Goal: Task Accomplishment & Management: Manage account settings

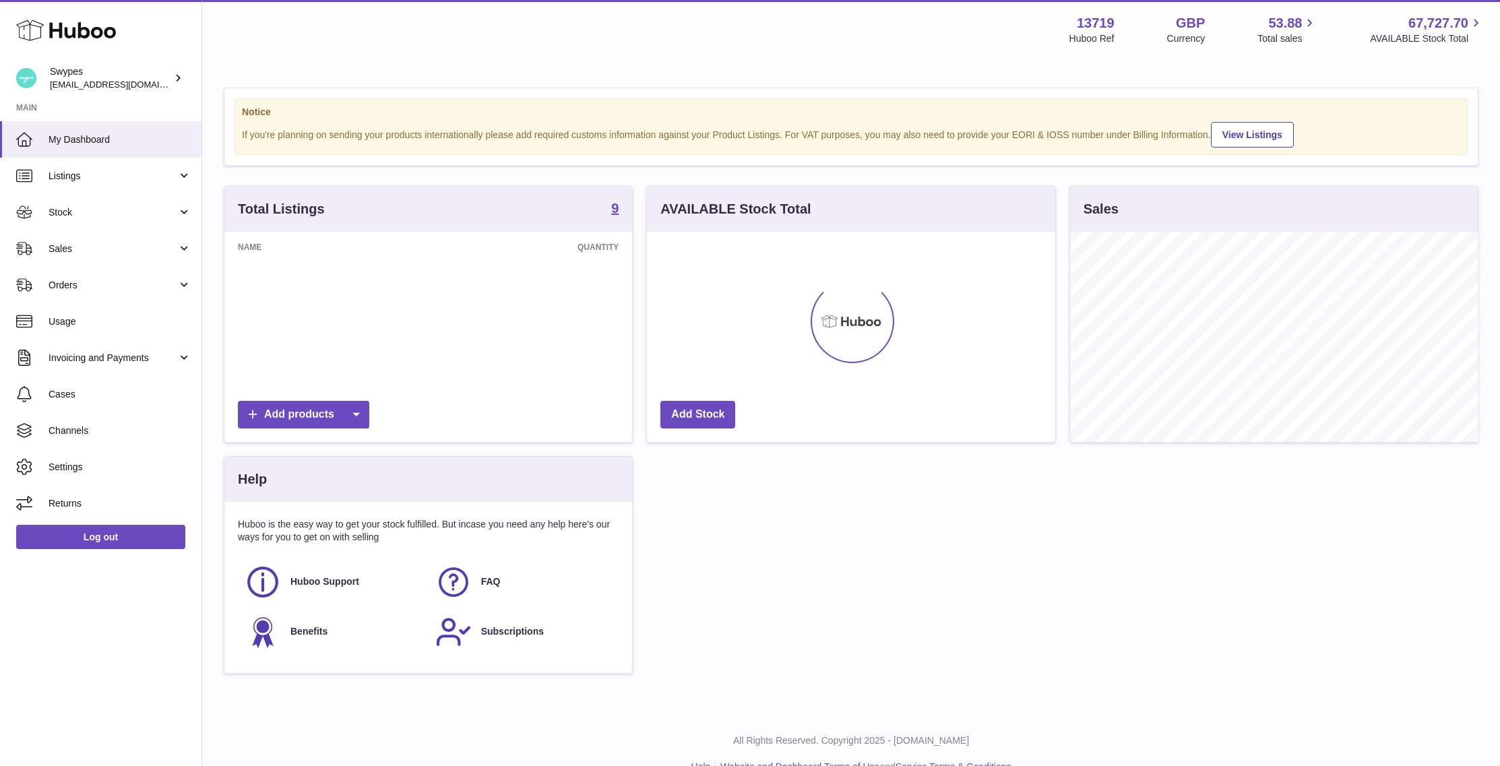
scroll to position [210, 408]
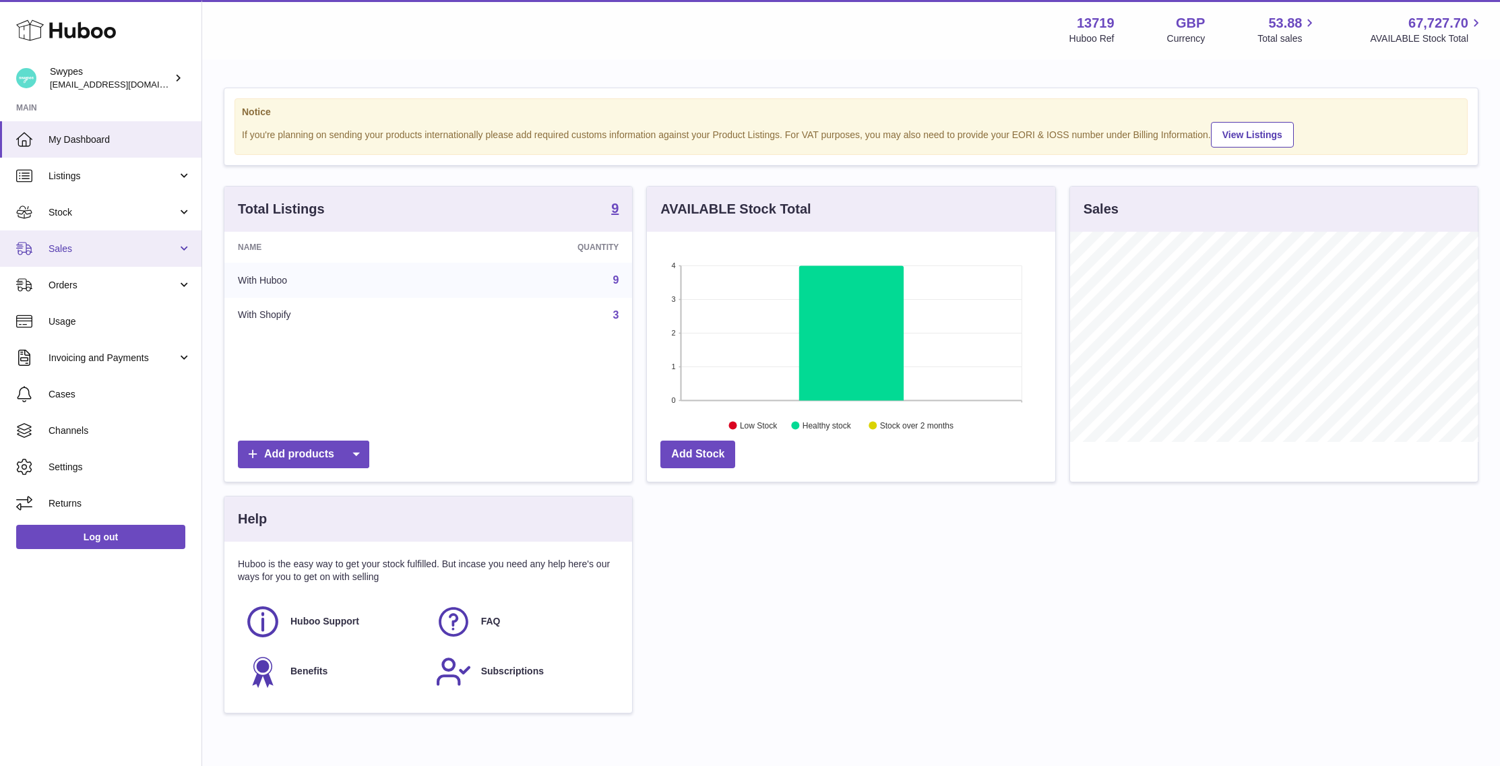
click at [132, 251] on span "Sales" at bounding box center [113, 249] width 129 height 13
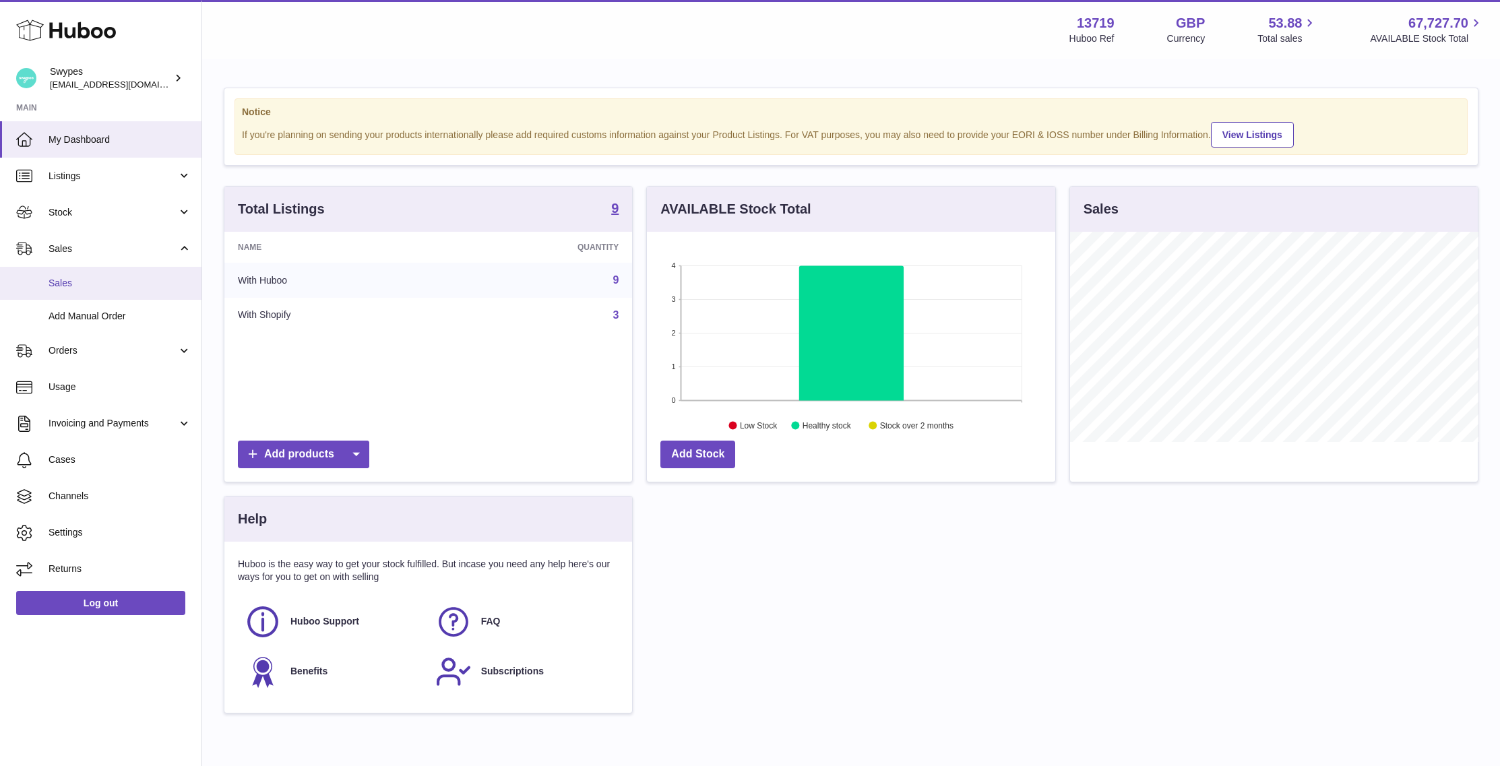
click at [129, 276] on link "Sales" at bounding box center [101, 283] width 202 height 33
click at [129, 281] on span "Sales" at bounding box center [120, 283] width 143 height 13
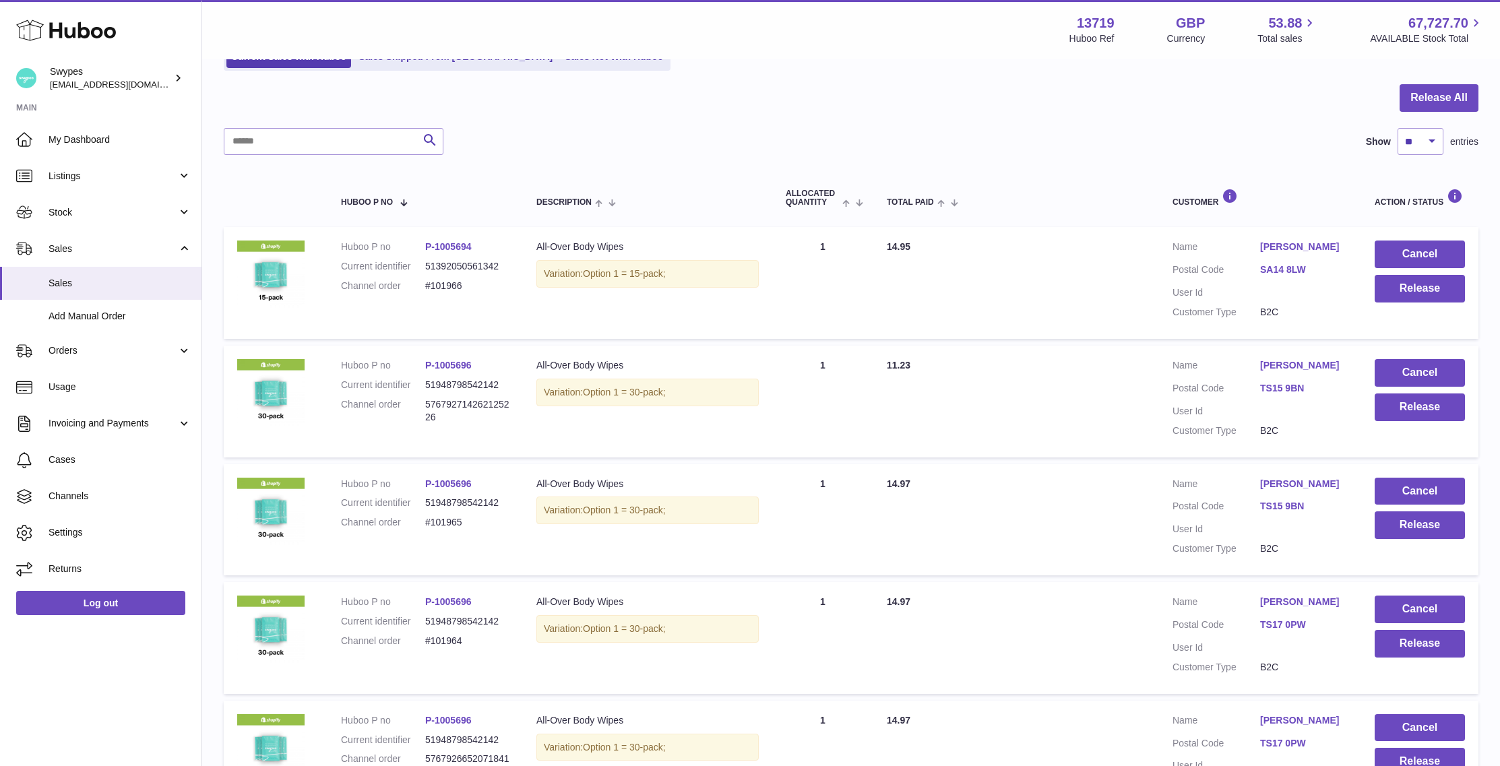
scroll to position [129, 0]
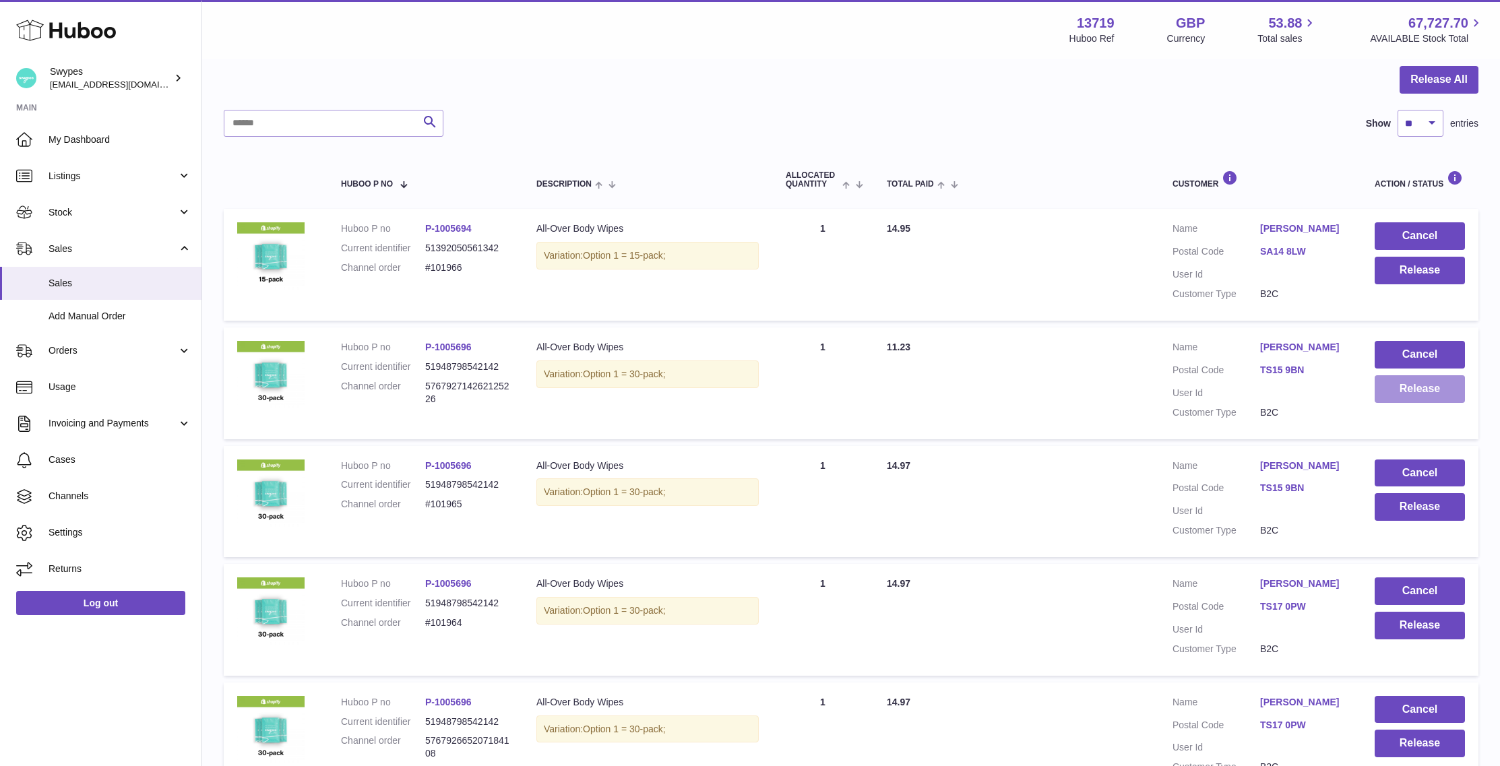
click at [1406, 388] on button "Release" at bounding box center [1420, 389] width 90 height 28
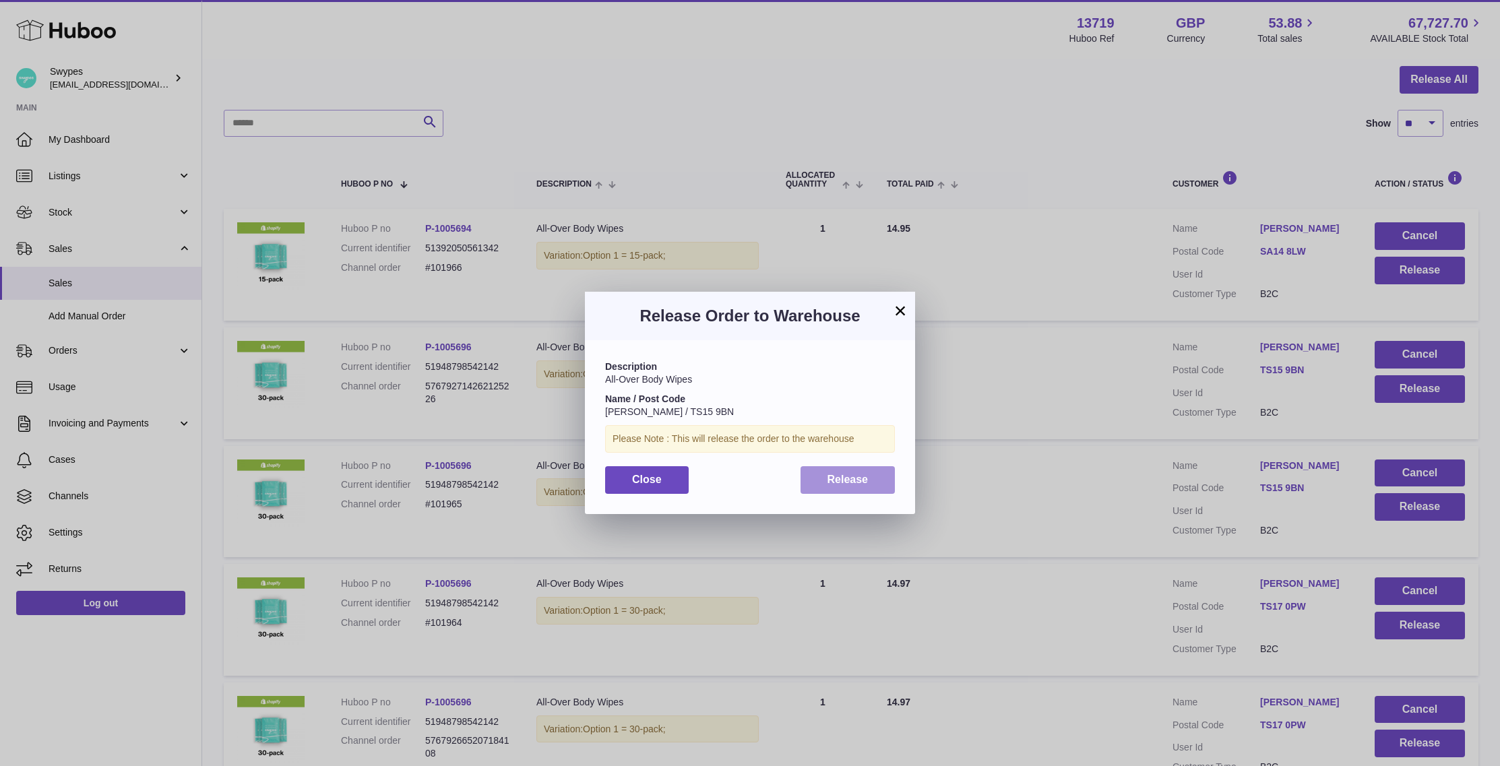
click at [857, 474] on span "Release" at bounding box center [848, 479] width 41 height 11
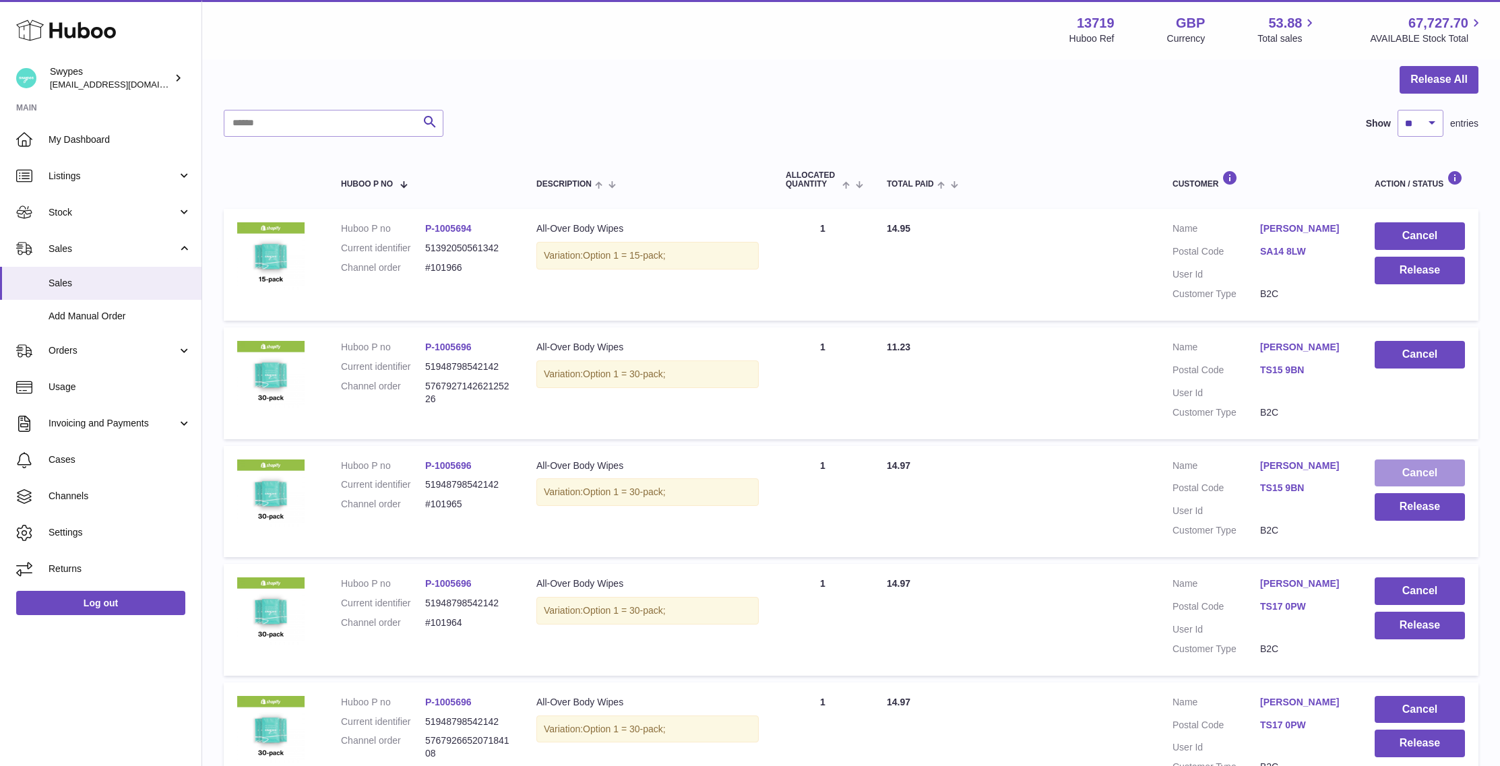
click at [1393, 468] on button "Cancel" at bounding box center [1420, 474] width 90 height 28
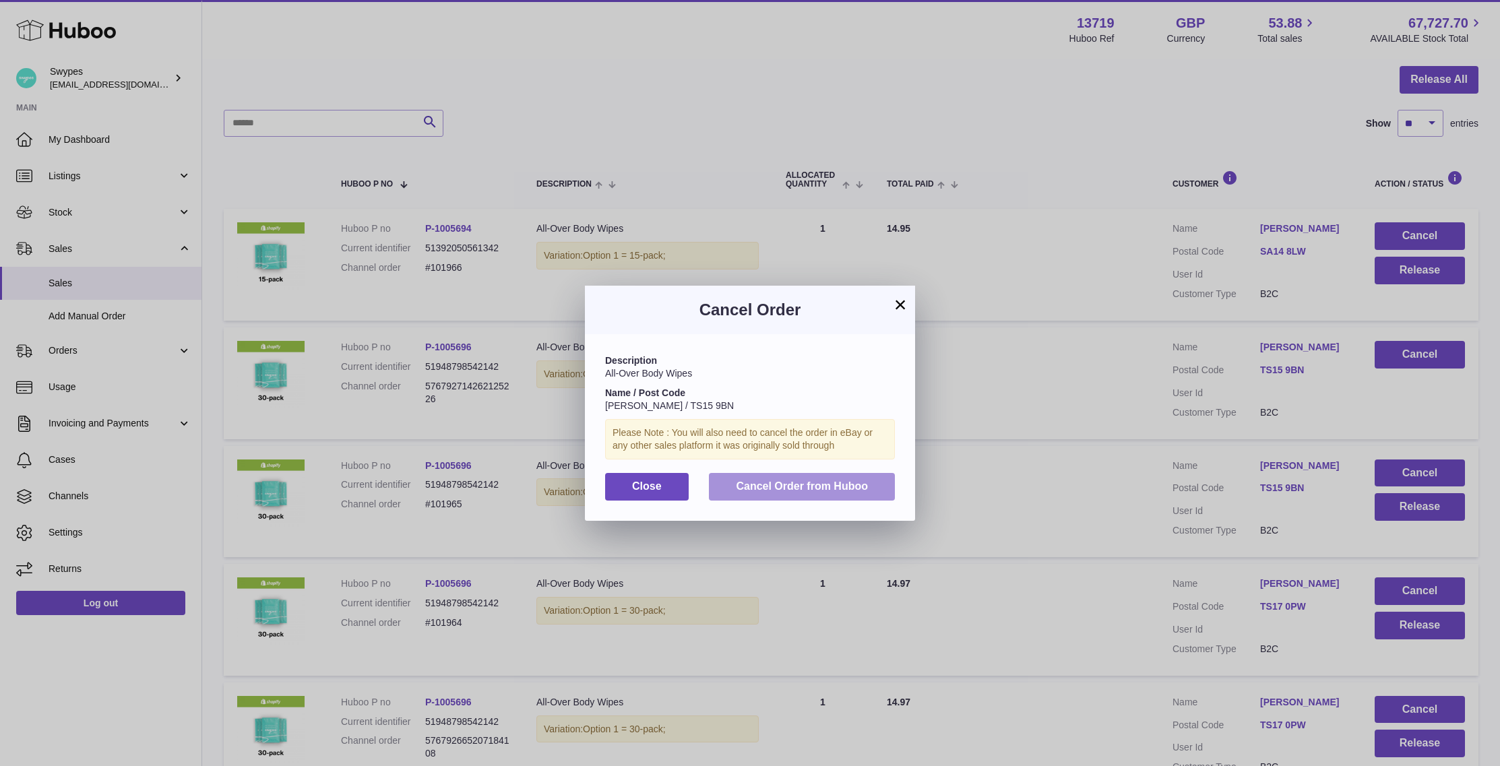
click at [829, 481] on span "Cancel Order from Huboo" at bounding box center [802, 486] width 132 height 11
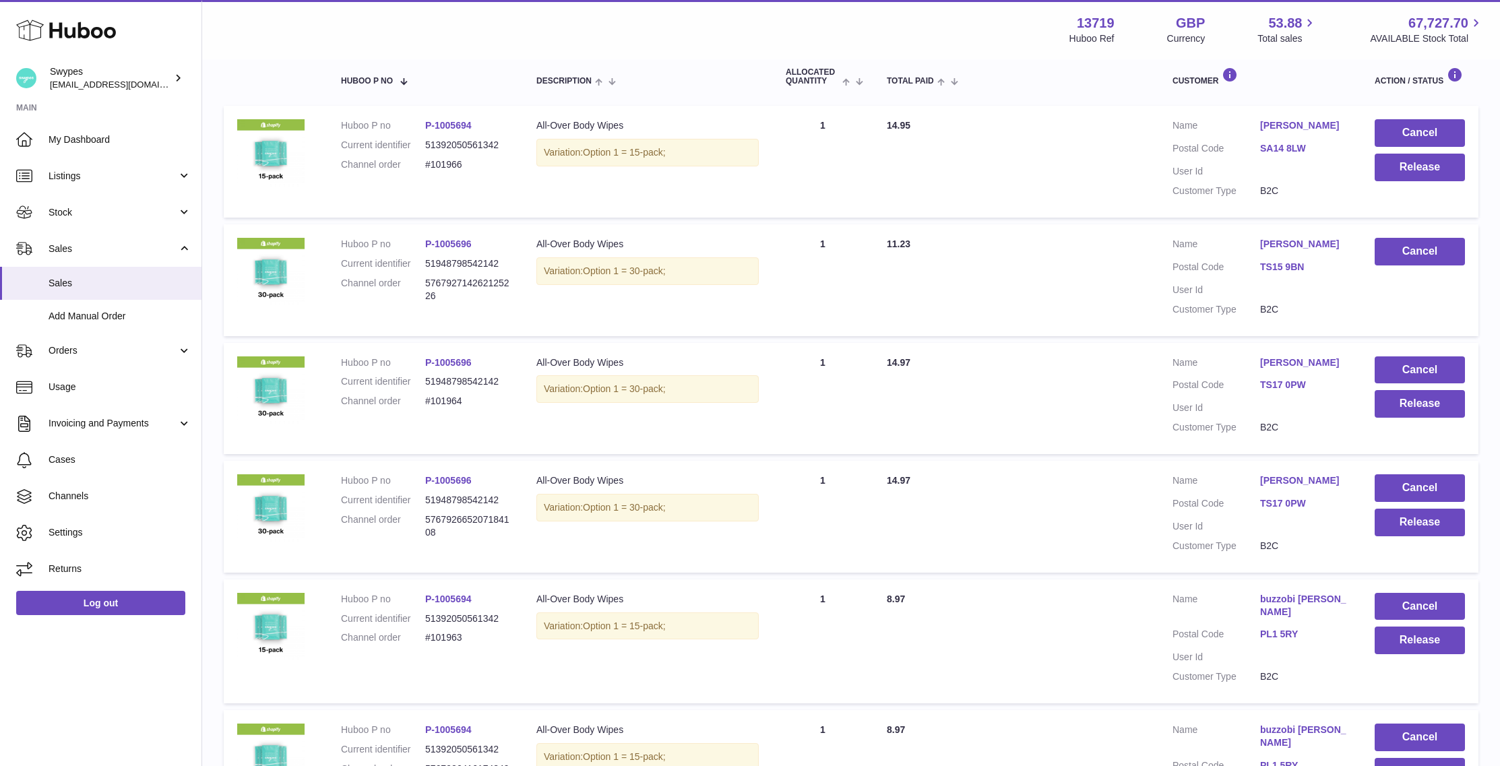
scroll to position [264, 0]
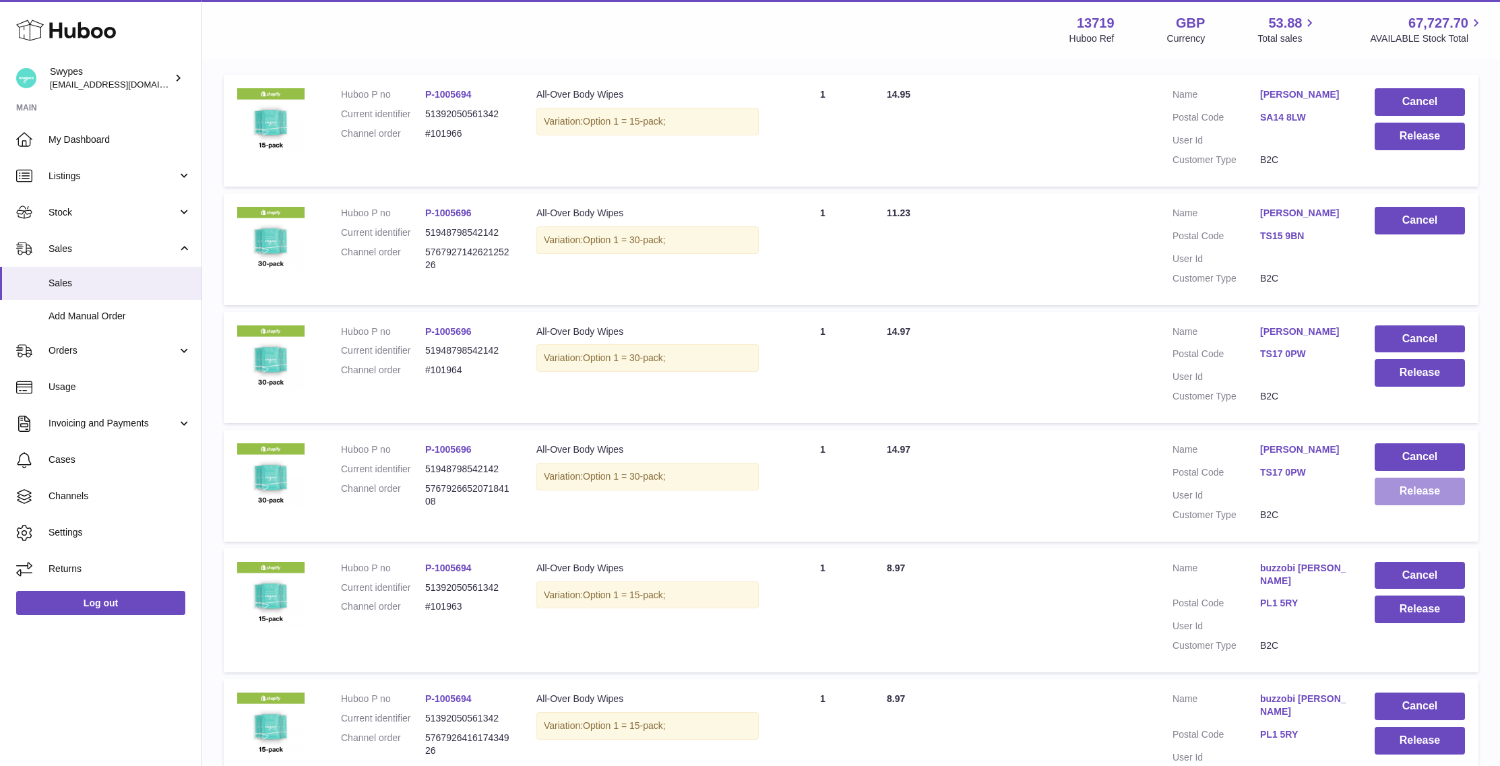
click at [1408, 497] on button "Release" at bounding box center [1420, 492] width 90 height 28
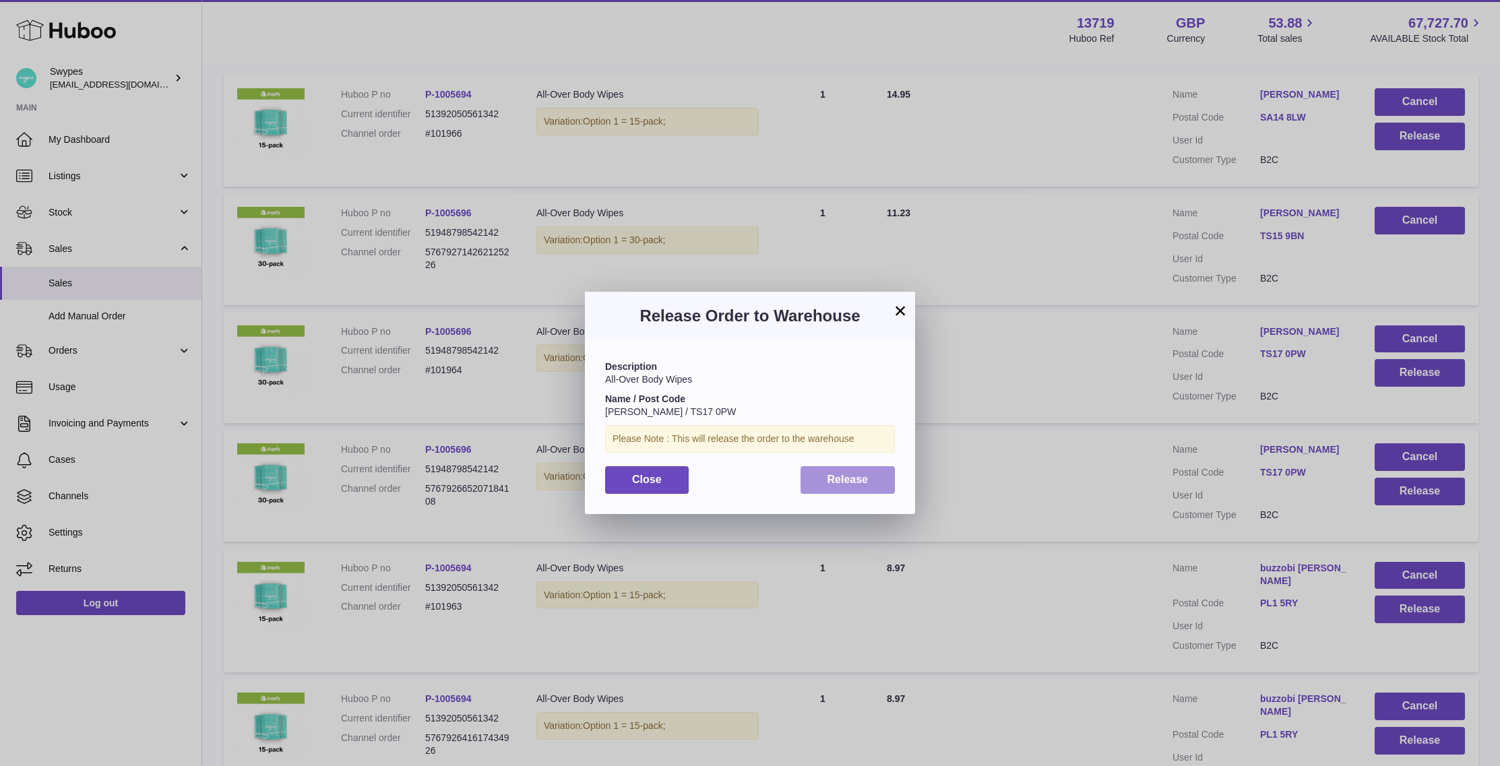
click at [883, 470] on button "Release" at bounding box center [848, 480] width 95 height 28
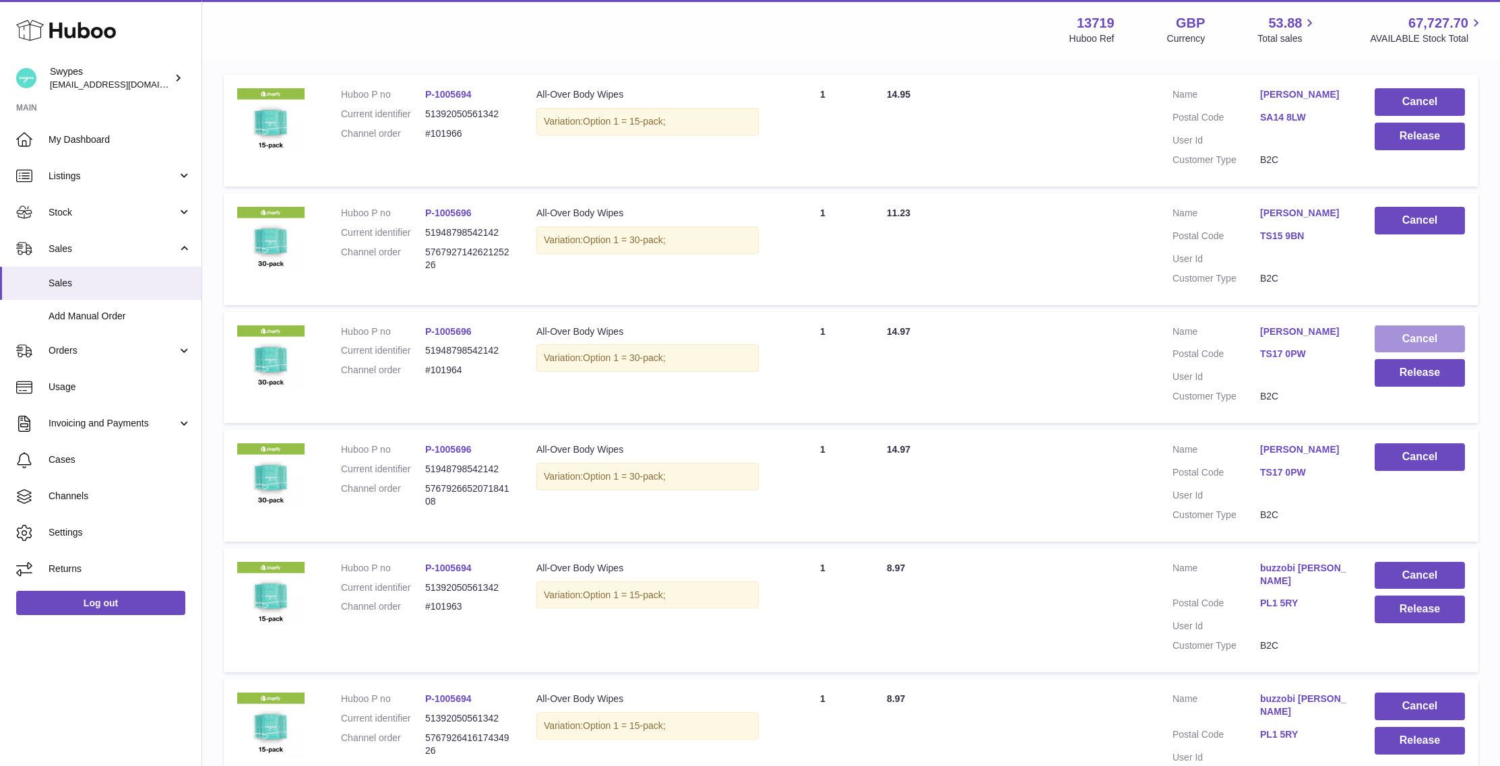
click at [1410, 332] on button "Cancel" at bounding box center [1420, 340] width 90 height 28
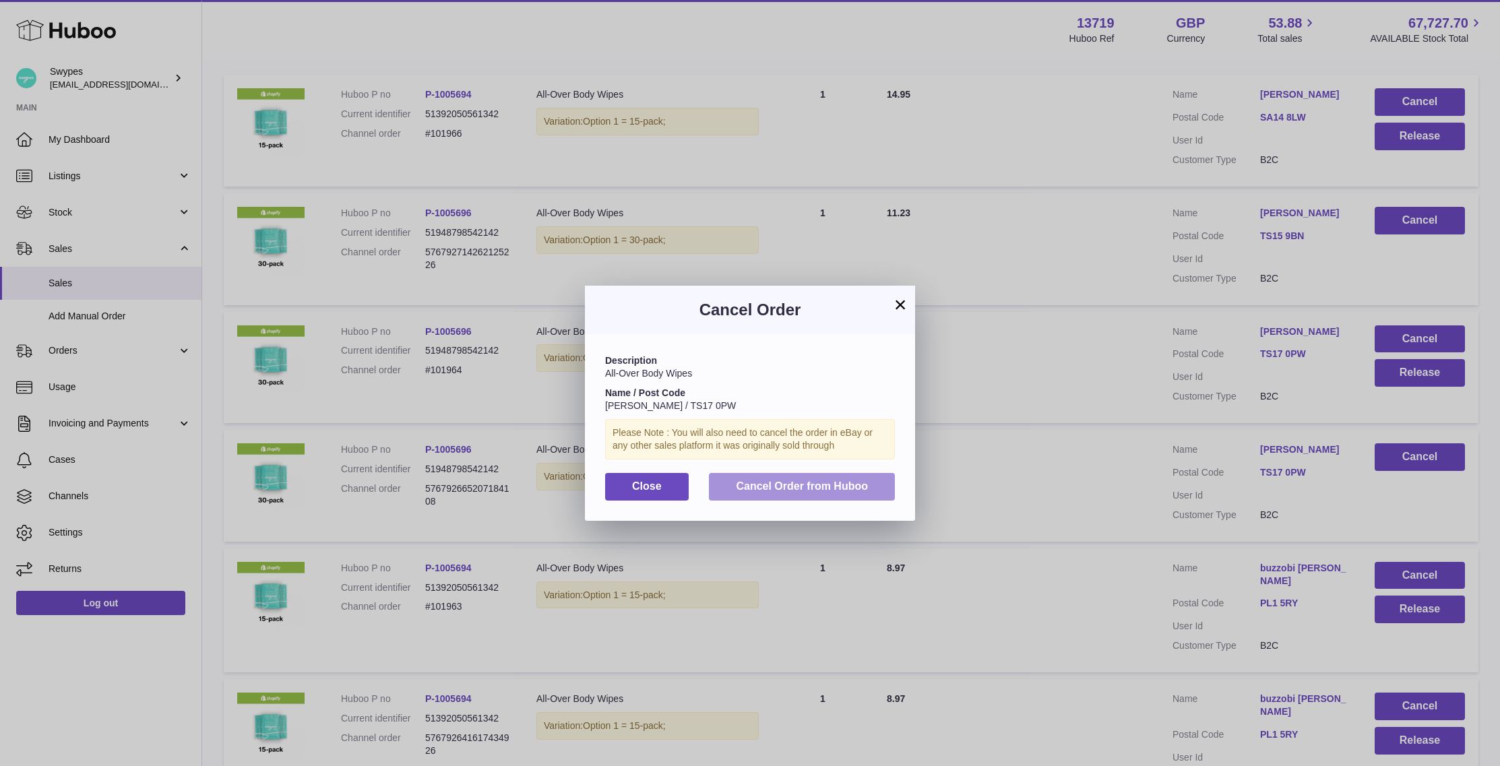
click at [880, 495] on button "Cancel Order from Huboo" at bounding box center [802, 487] width 186 height 28
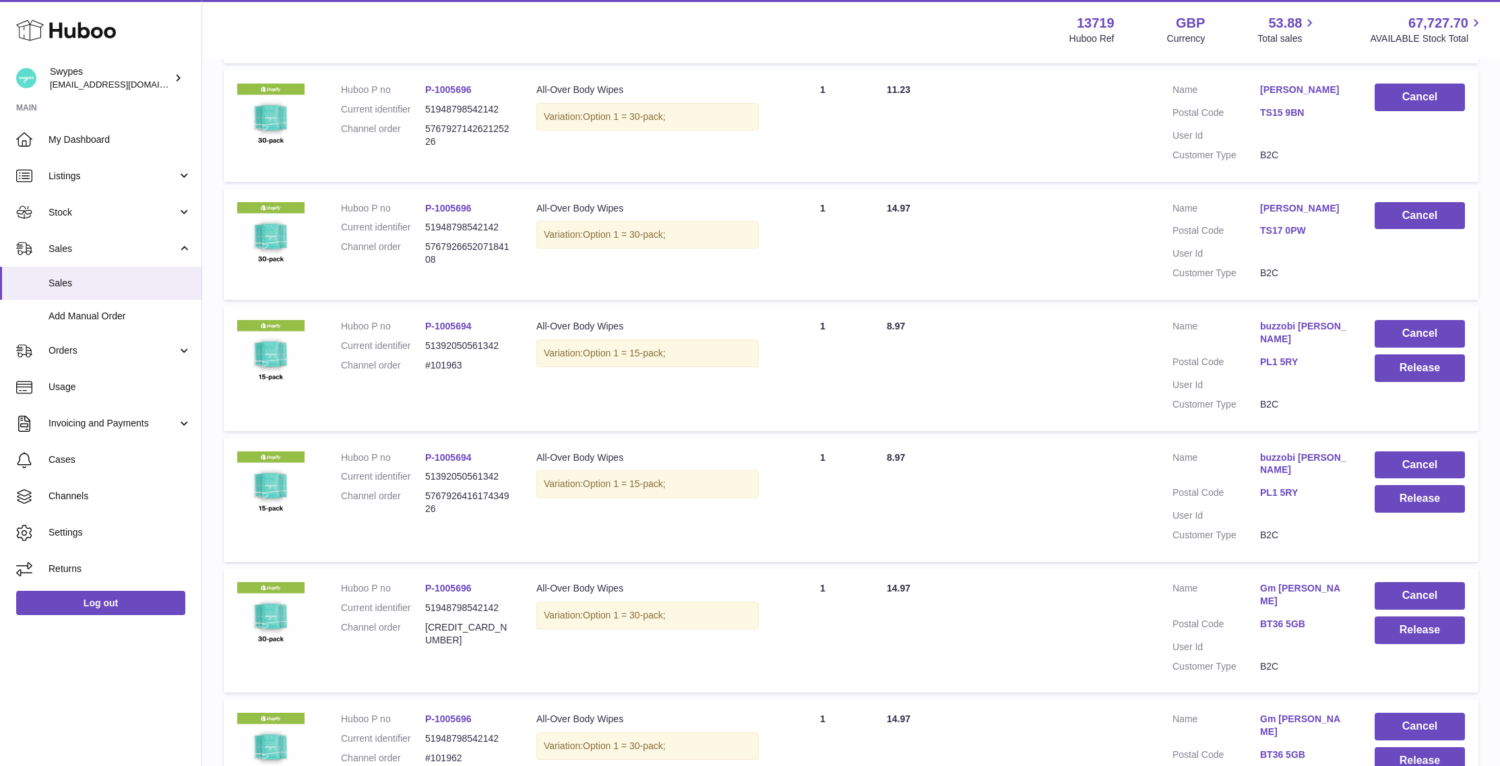
scroll to position [411, 0]
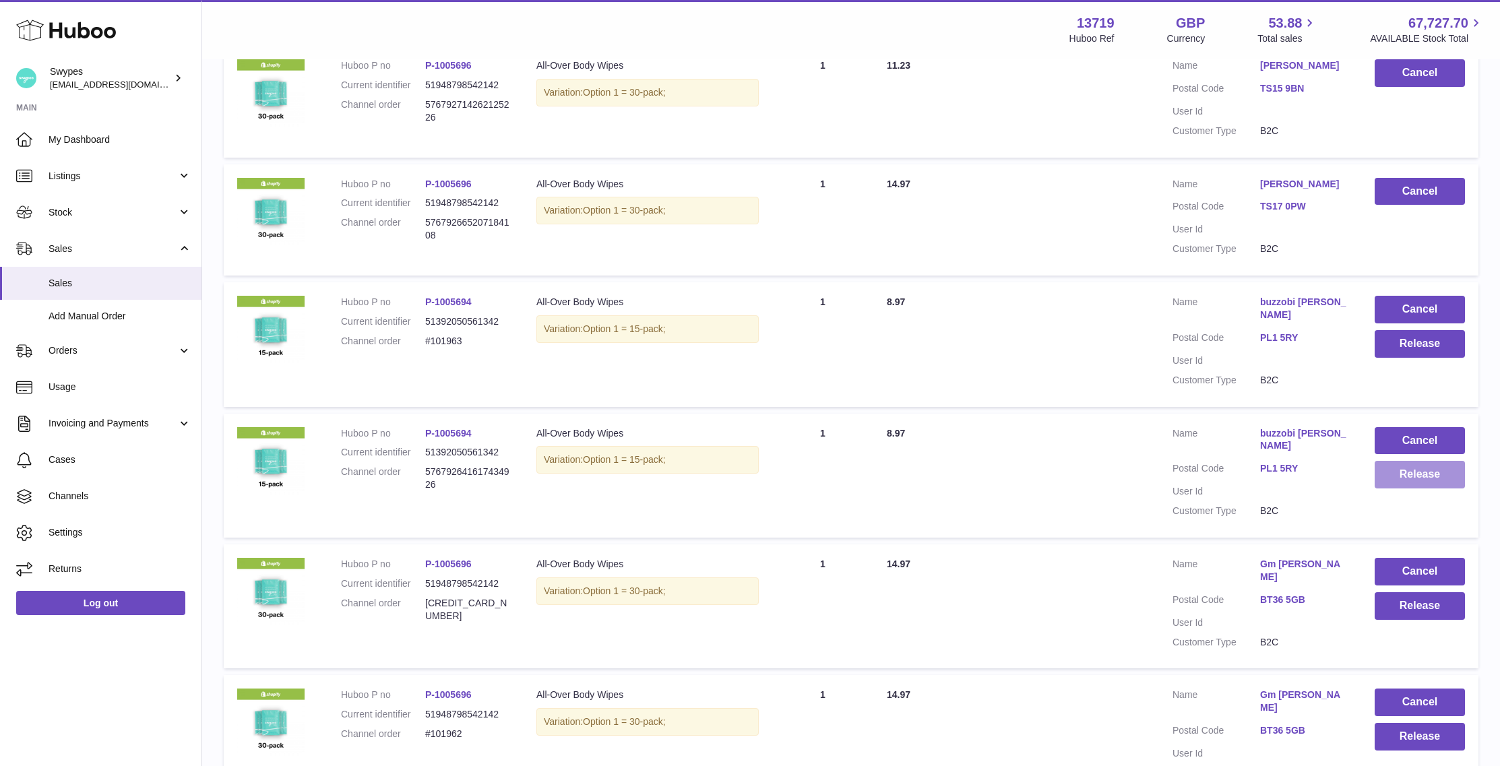
click at [1413, 461] on button "Release" at bounding box center [1420, 475] width 90 height 28
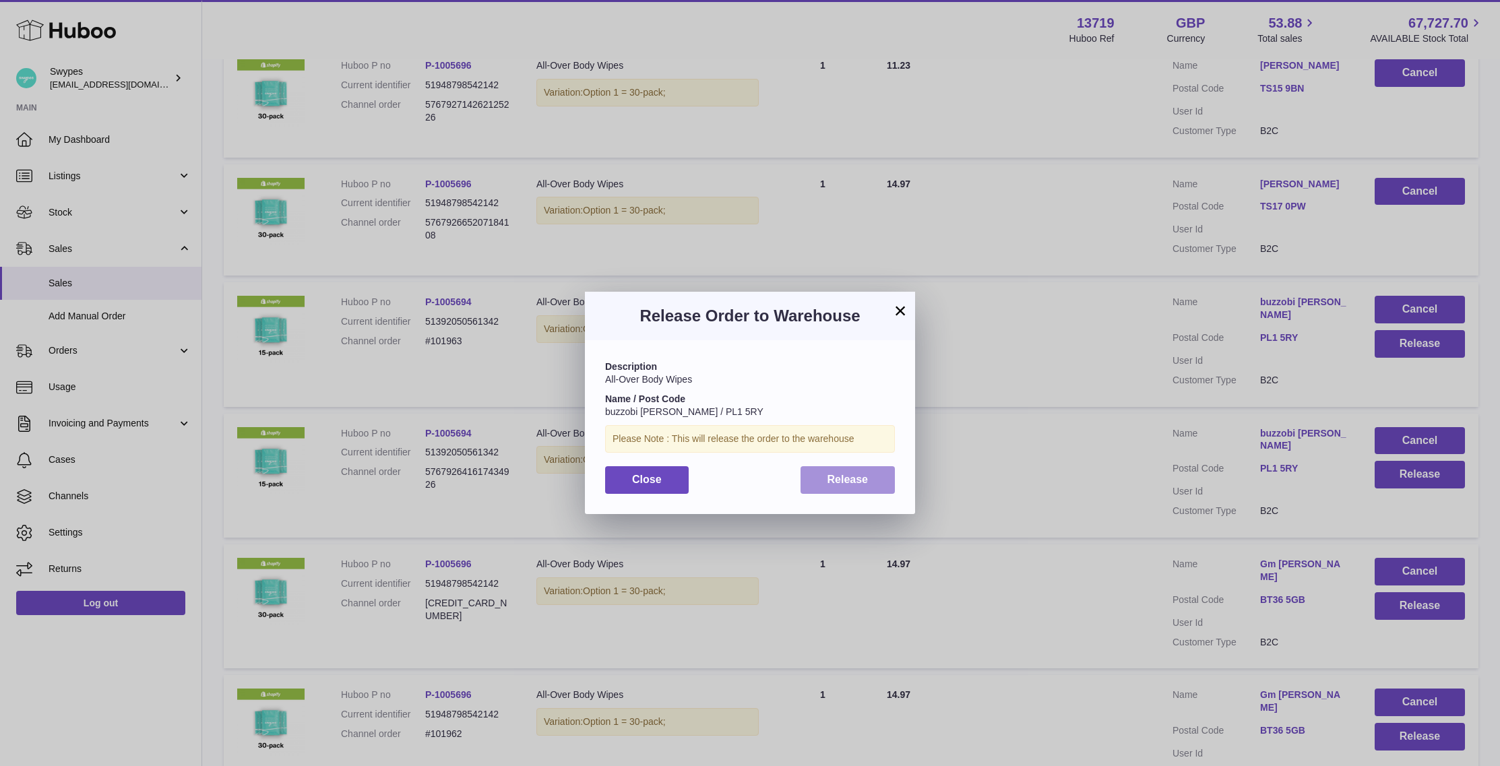
click at [861, 481] on span "Release" at bounding box center [848, 479] width 41 height 11
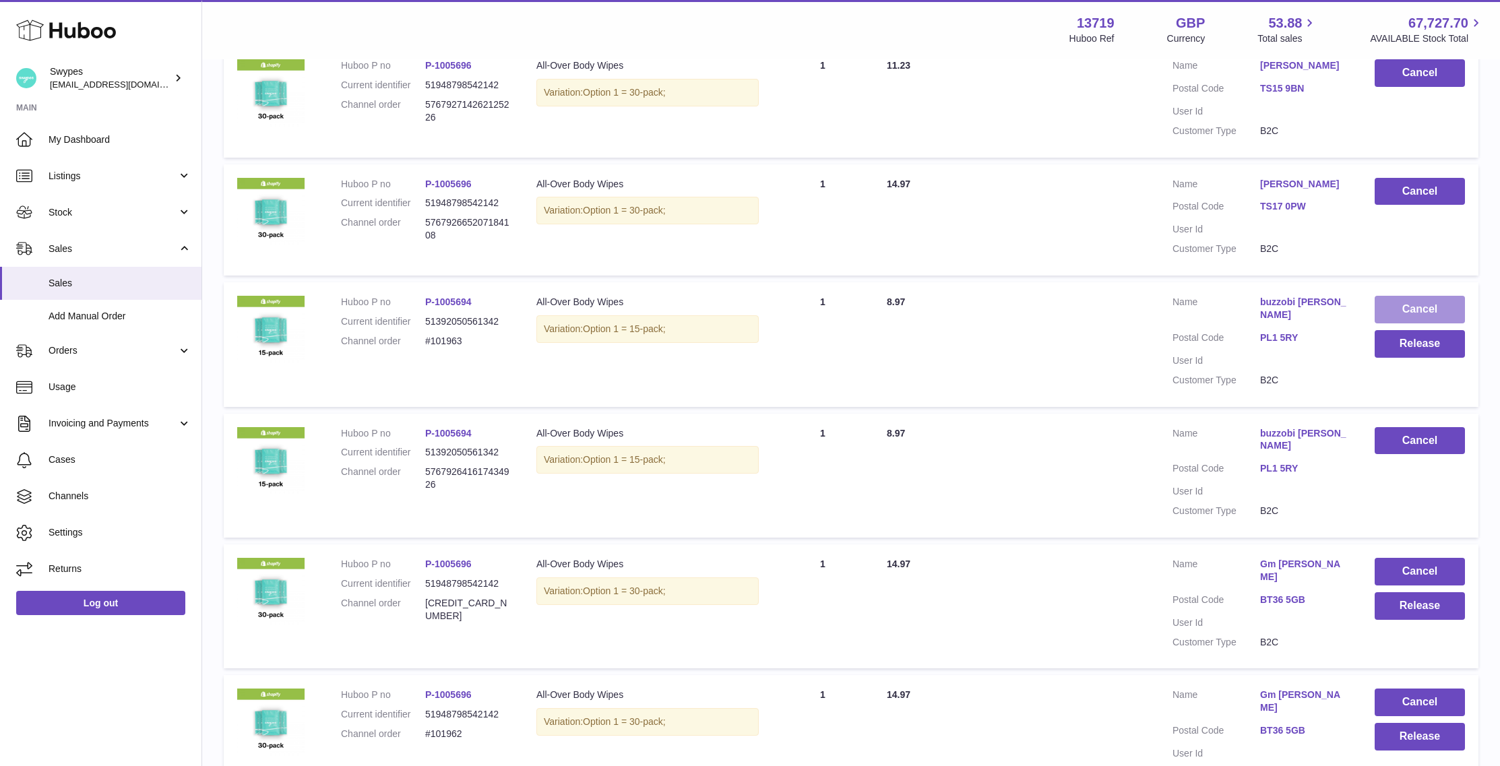
click at [1405, 313] on button "Cancel" at bounding box center [1420, 310] width 90 height 28
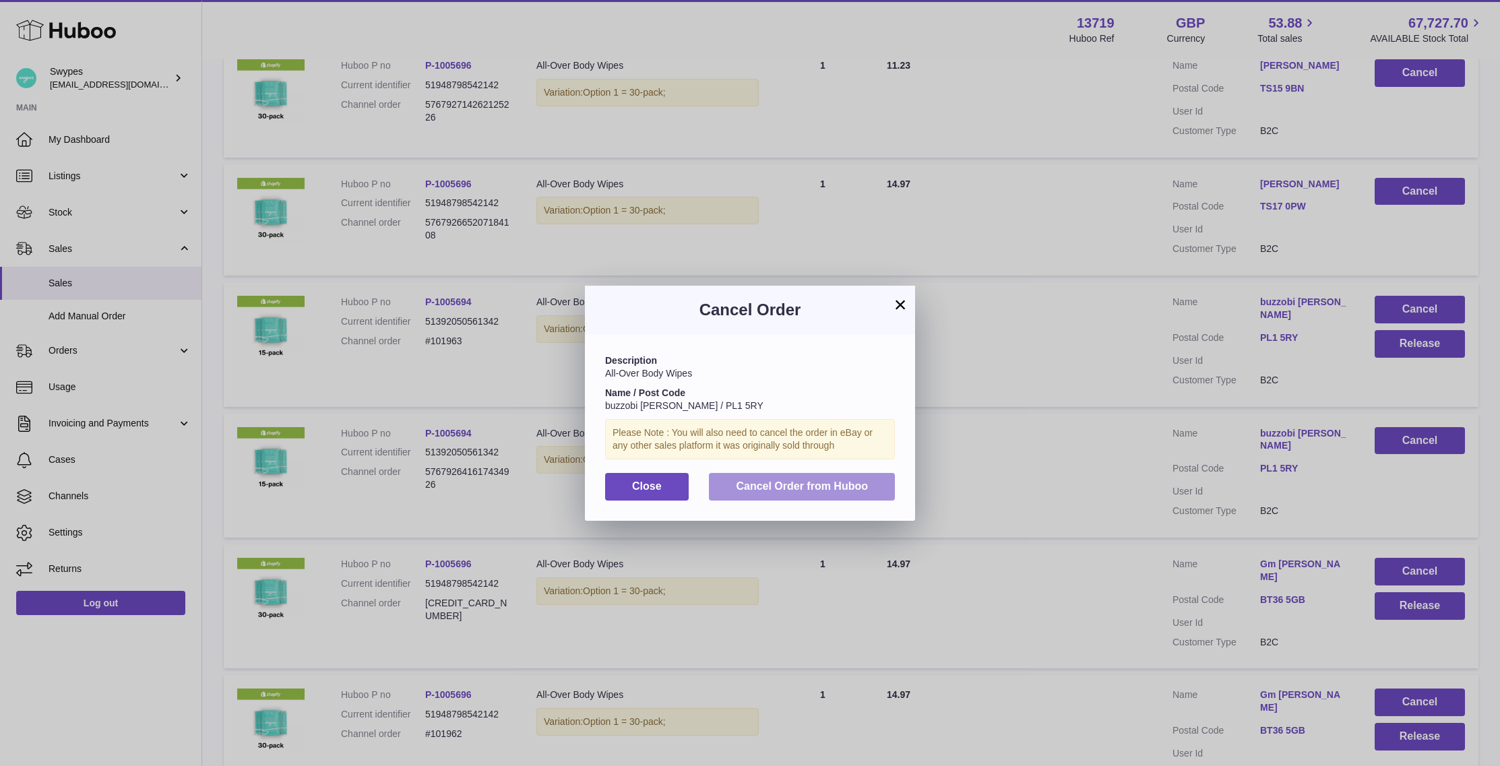
click at [843, 492] on span "Cancel Order from Huboo" at bounding box center [802, 486] width 132 height 11
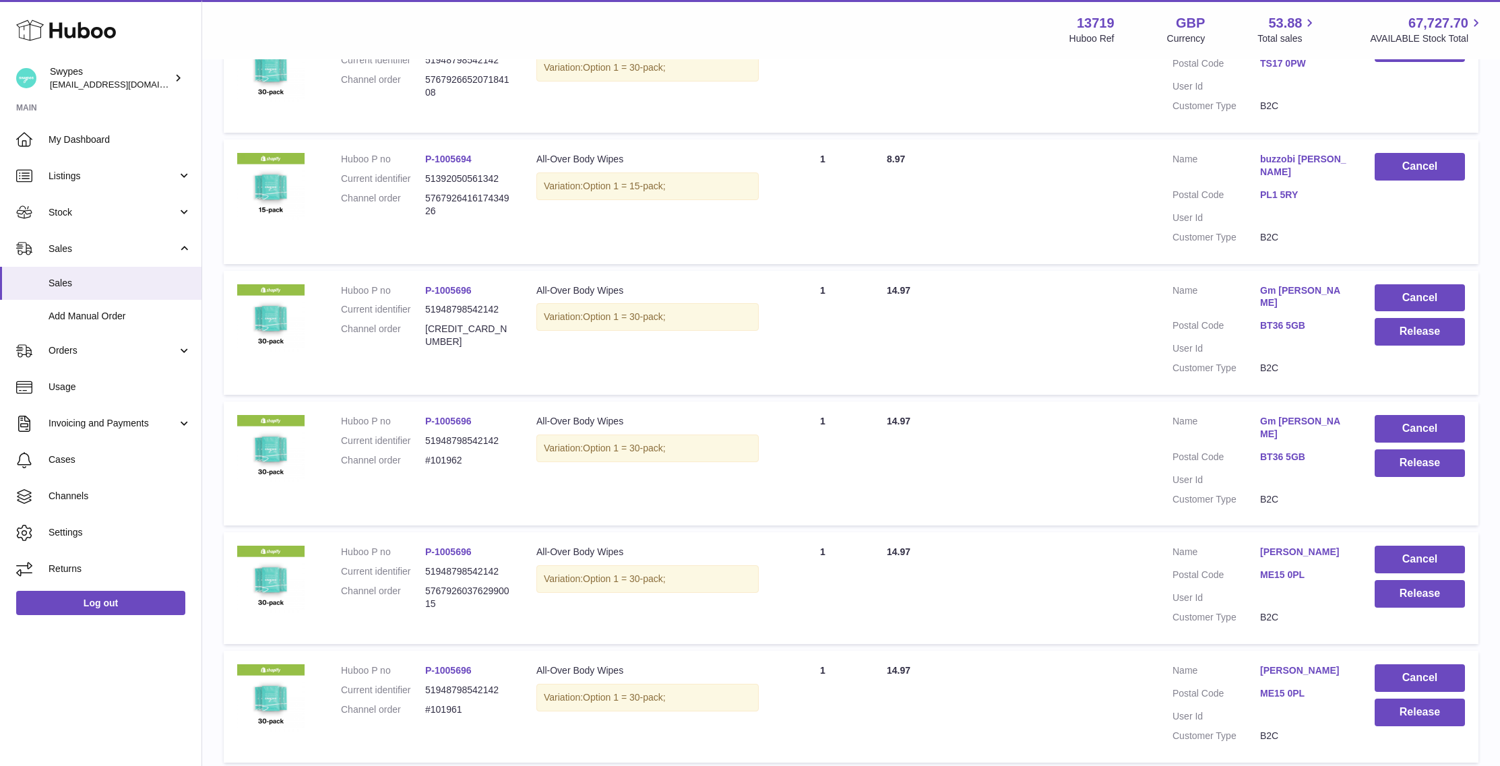
scroll to position [562, 0]
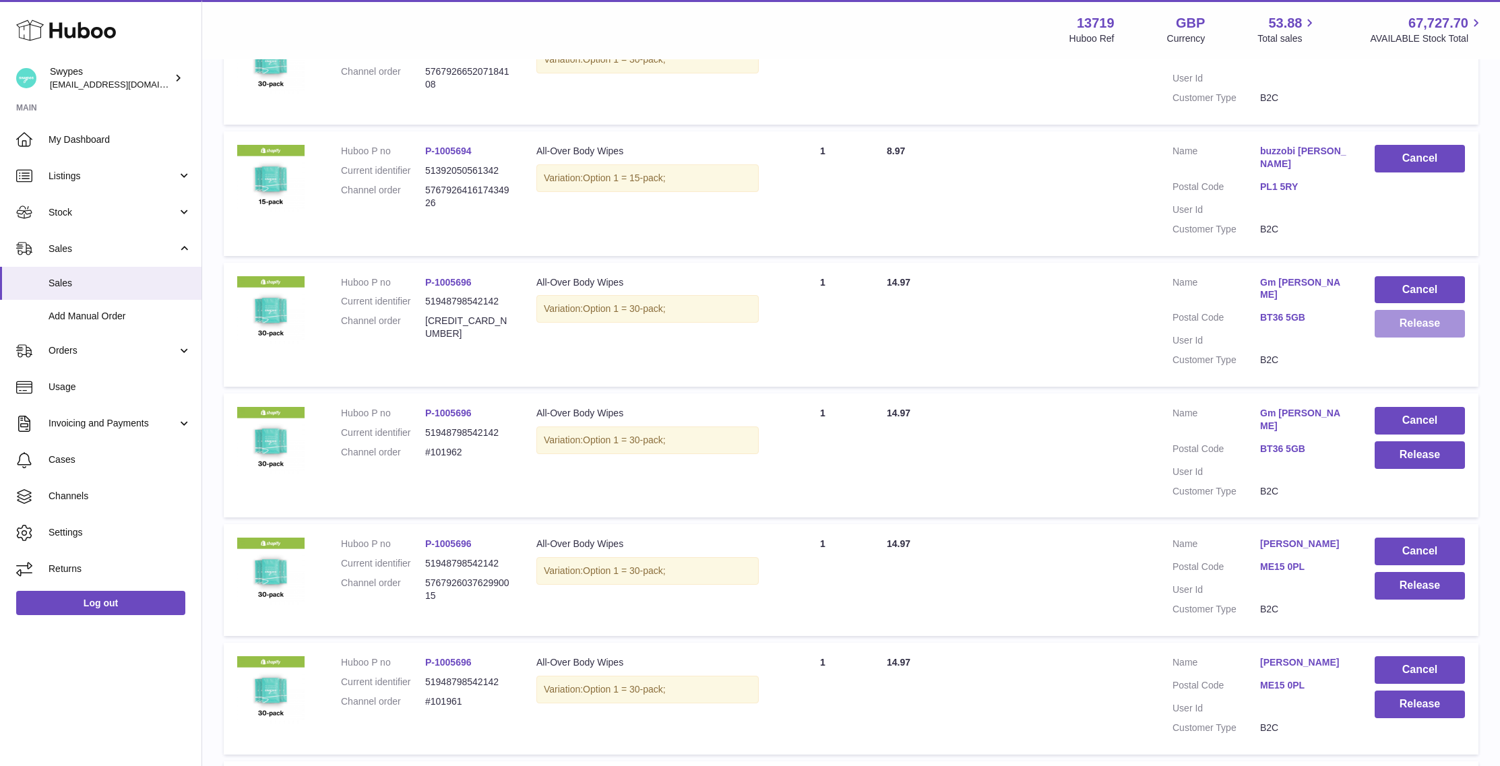
click at [1425, 311] on button "Release" at bounding box center [1420, 324] width 90 height 28
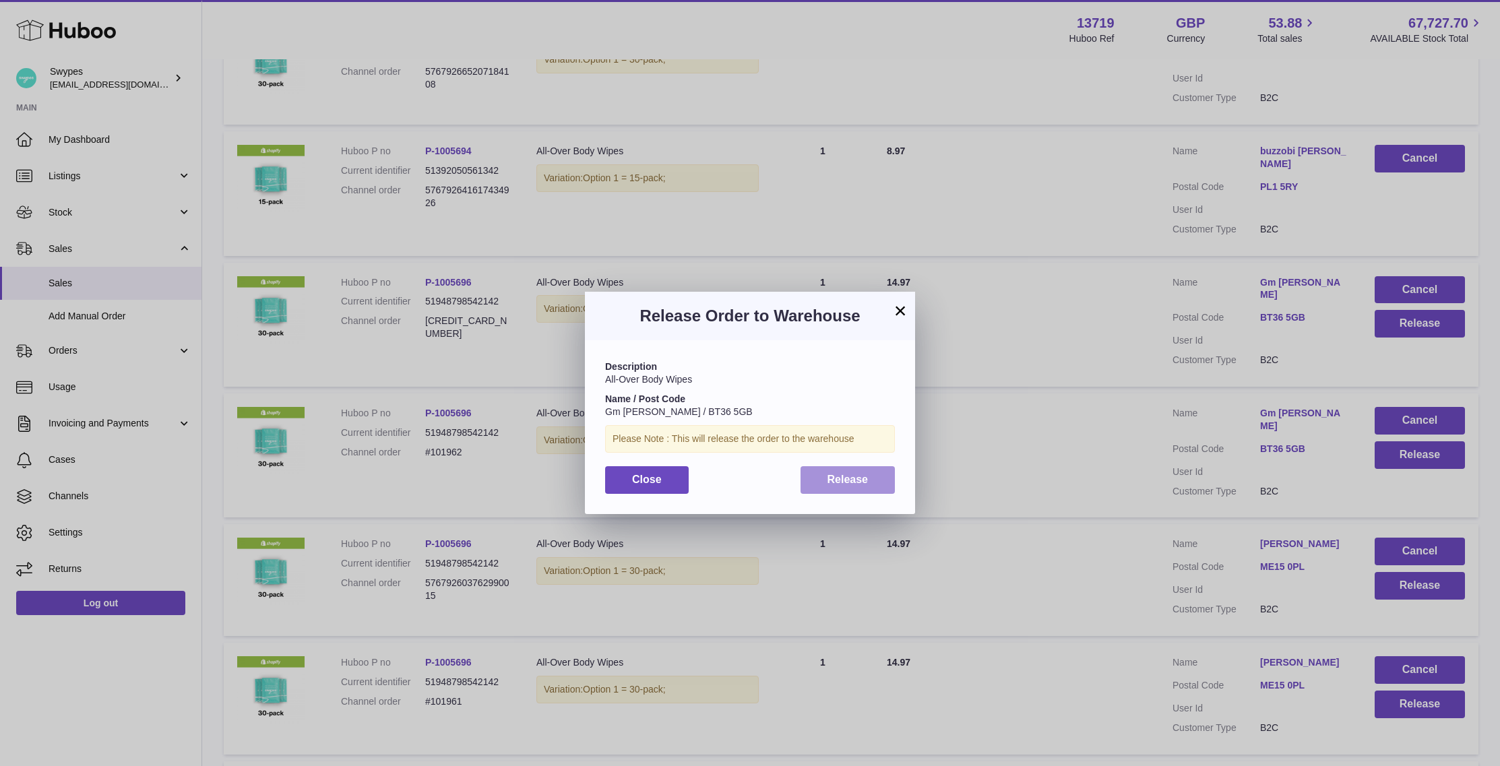
click at [871, 476] on button "Release" at bounding box center [848, 480] width 95 height 28
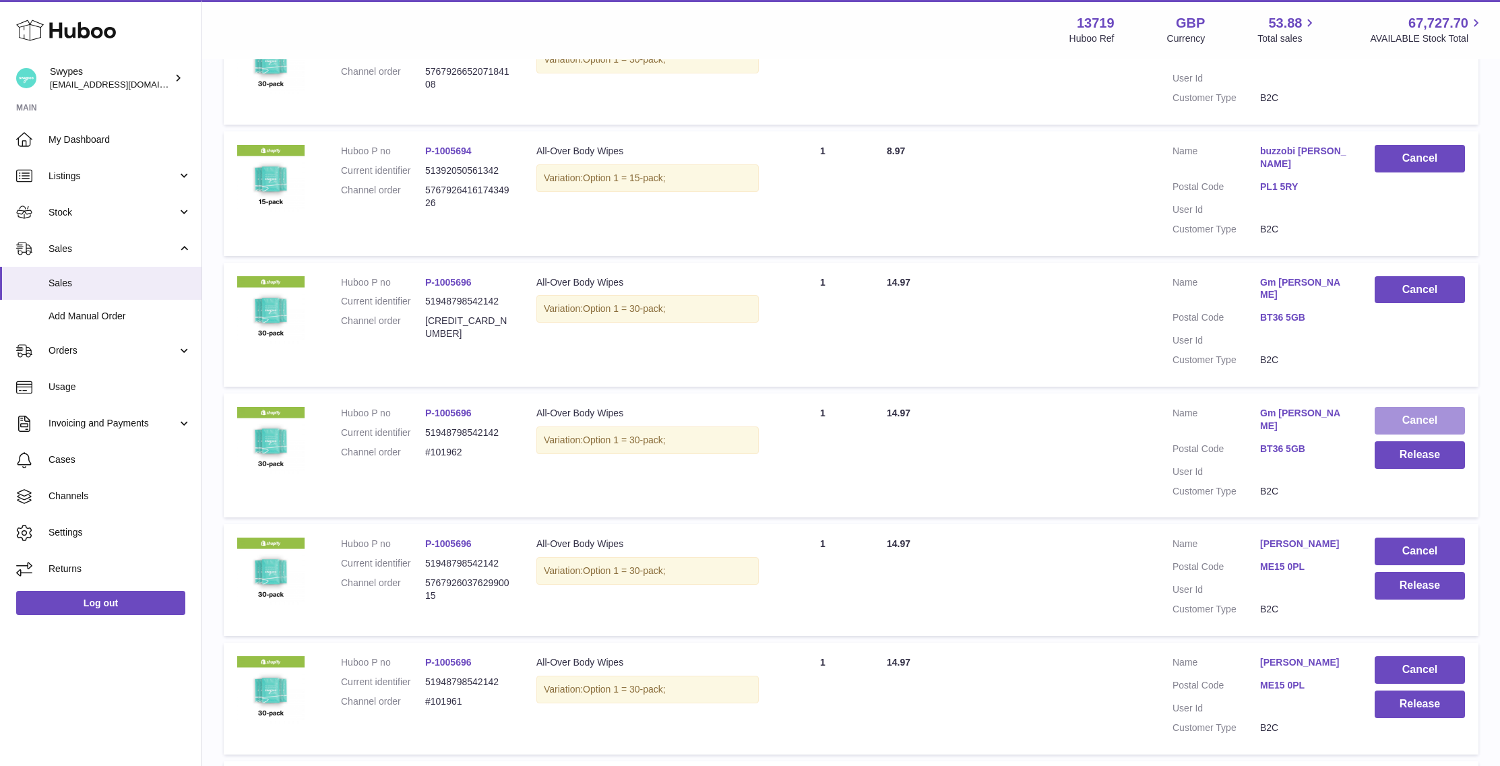
click at [1398, 407] on button "Cancel" at bounding box center [1420, 421] width 90 height 28
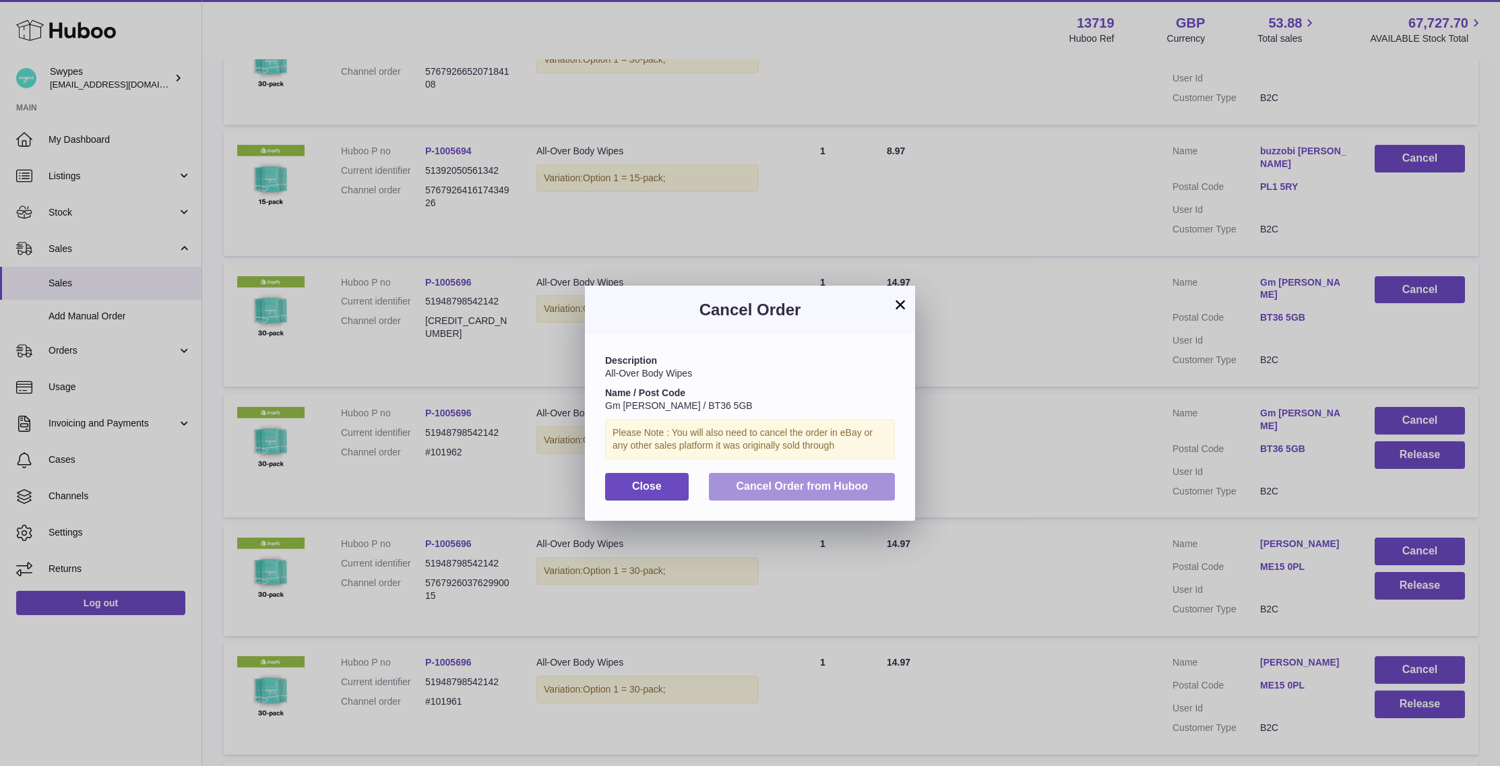
click at [866, 474] on button "Cancel Order from Huboo" at bounding box center [802, 487] width 186 height 28
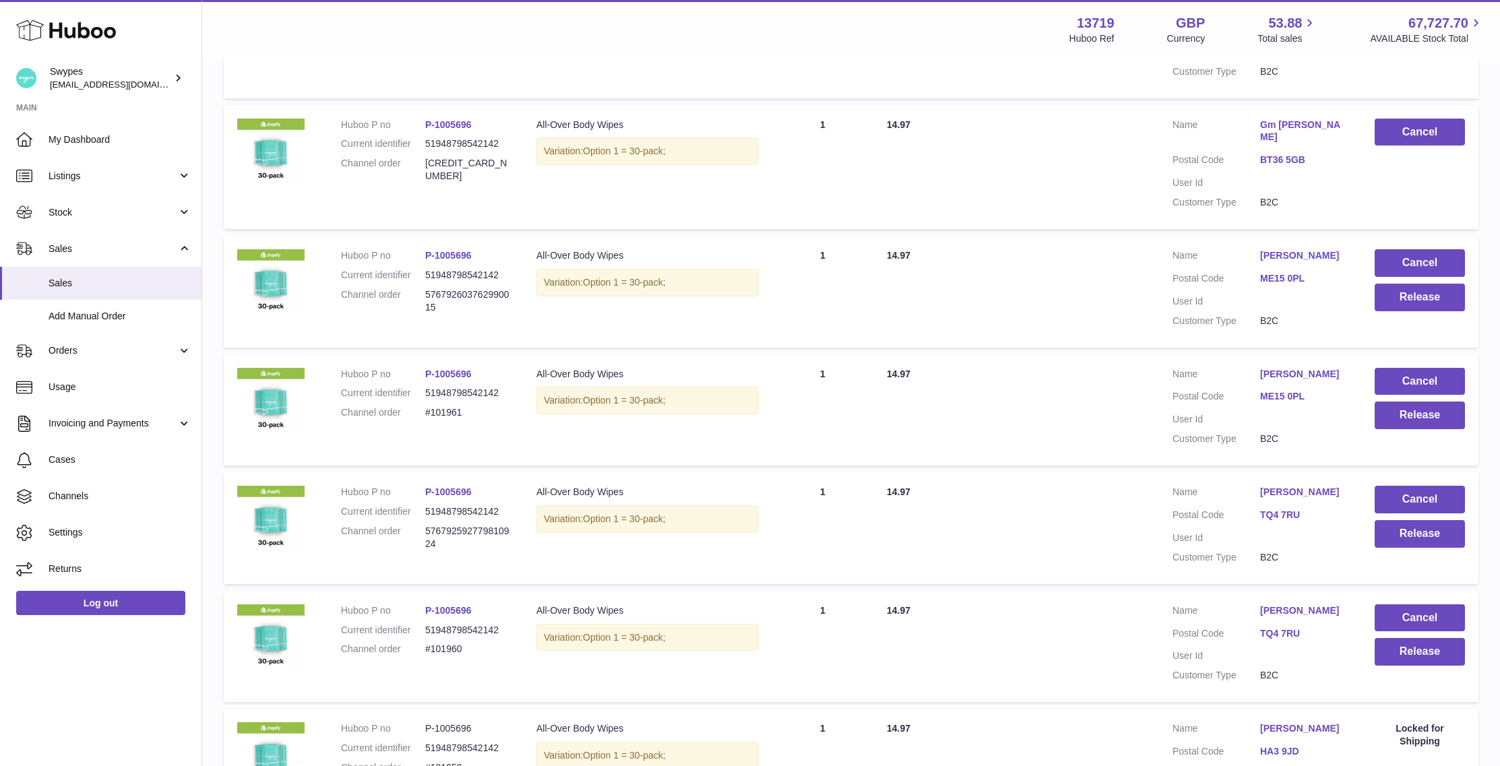
scroll to position [722, 0]
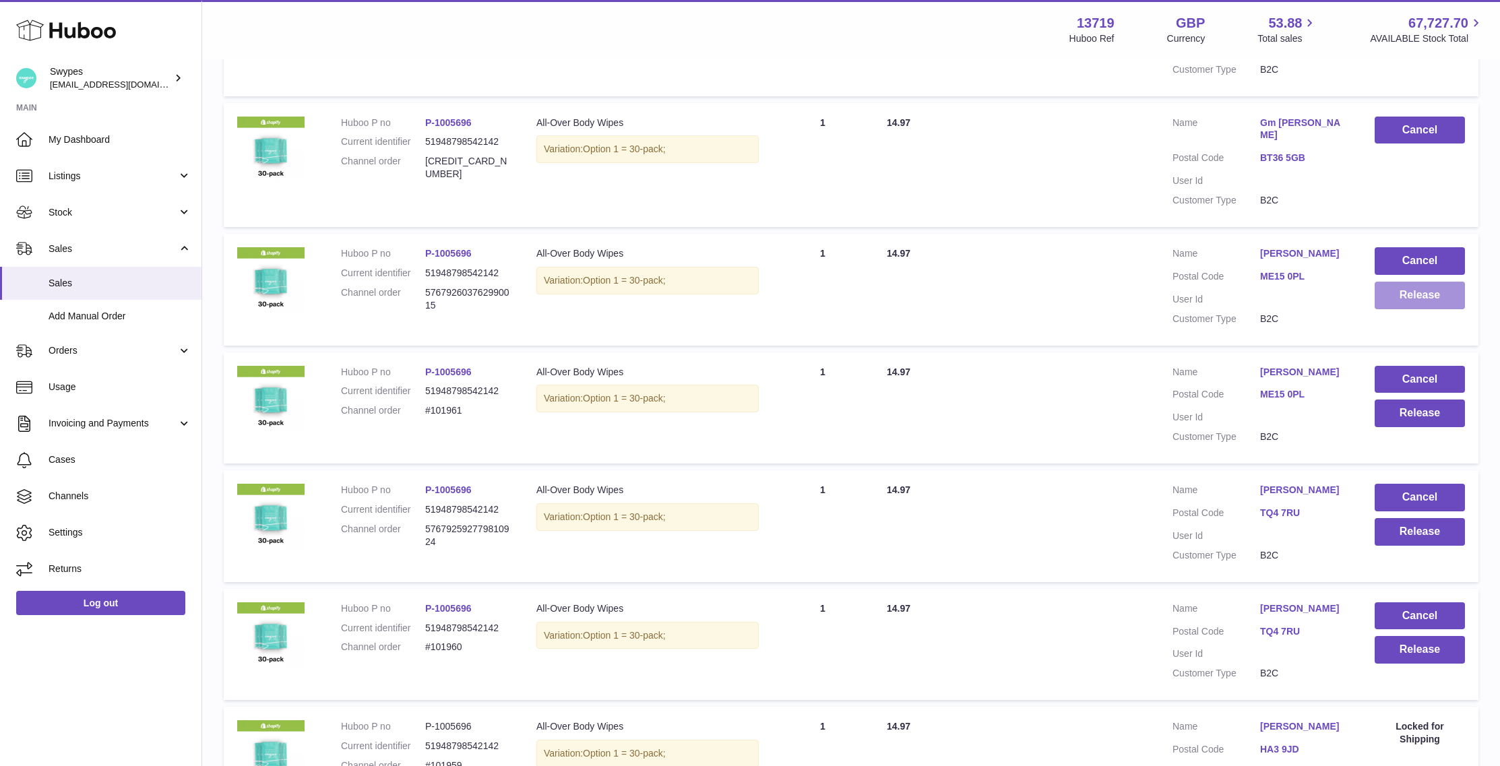
click at [1402, 282] on button "Release" at bounding box center [1420, 296] width 90 height 28
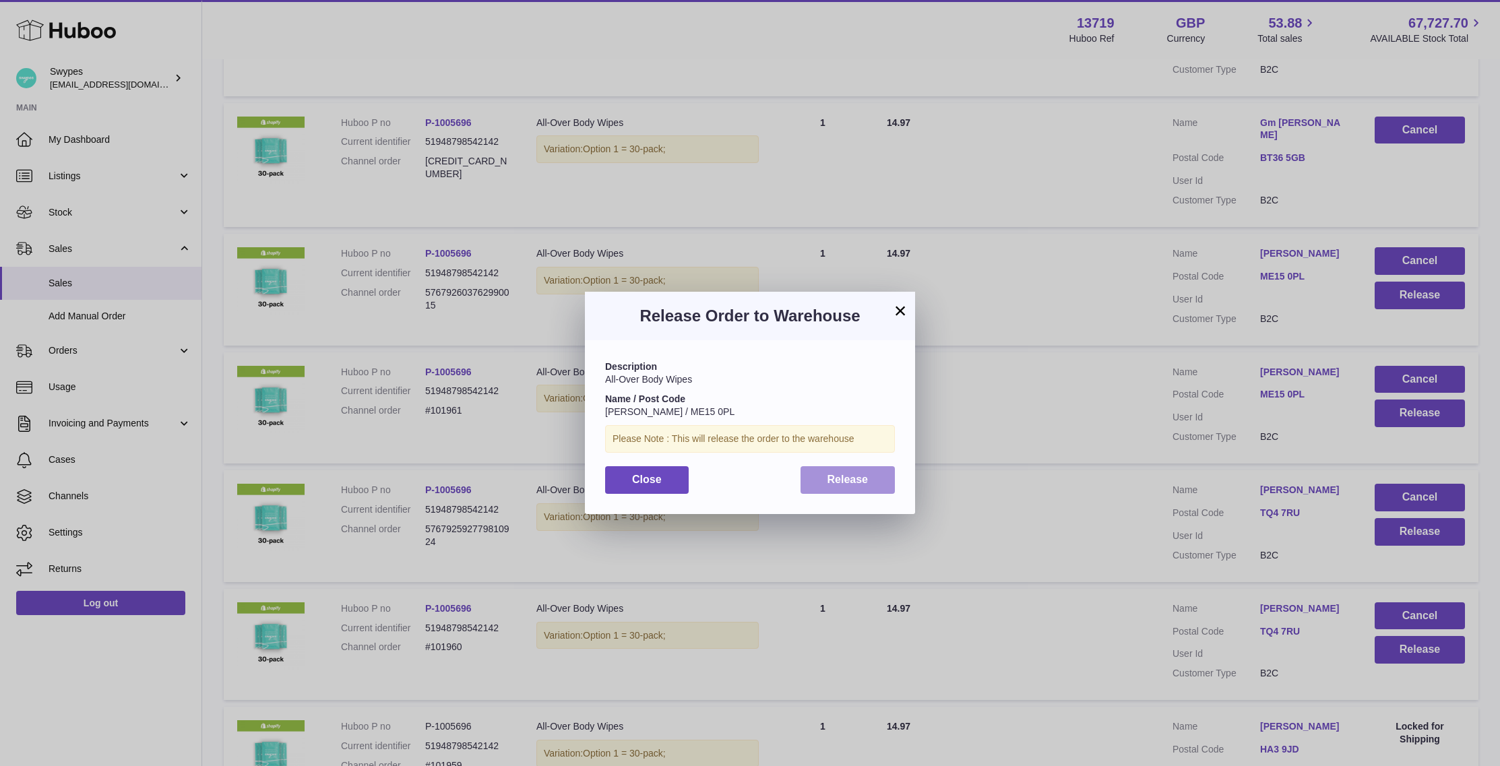
click at [858, 477] on span "Release" at bounding box center [848, 479] width 41 height 11
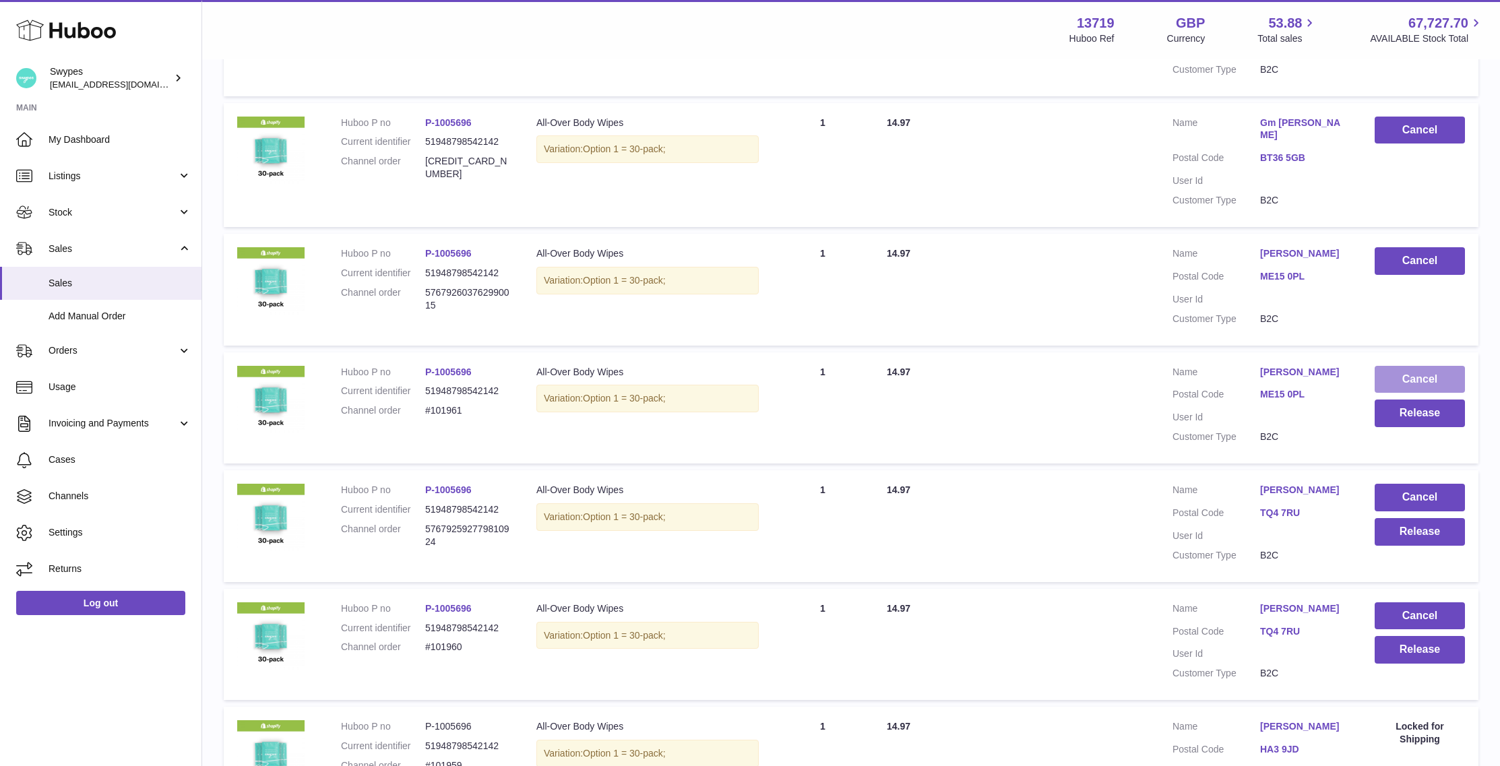
click at [1401, 366] on button "Cancel" at bounding box center [1420, 380] width 90 height 28
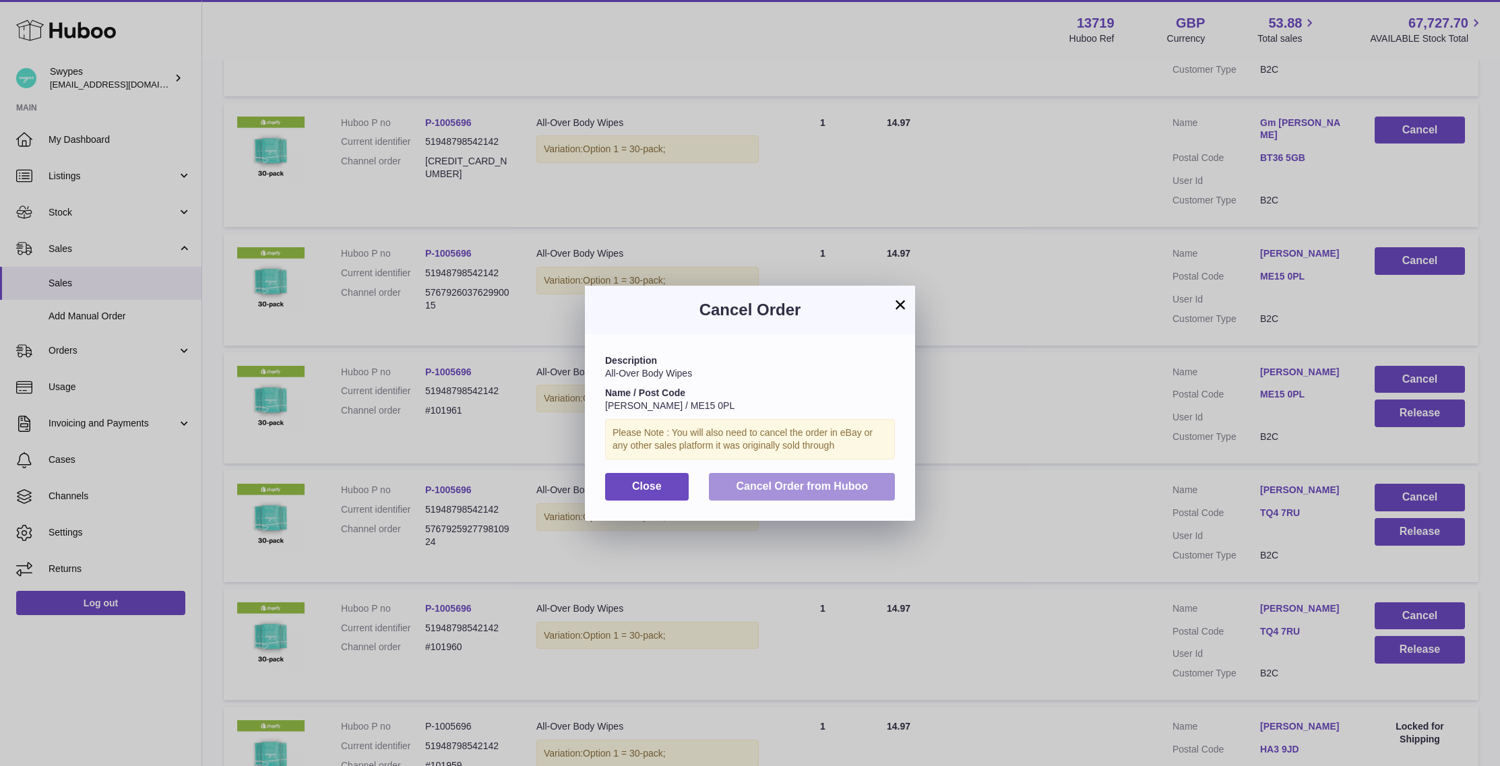
click at [791, 486] on span "Cancel Order from Huboo" at bounding box center [802, 486] width 132 height 11
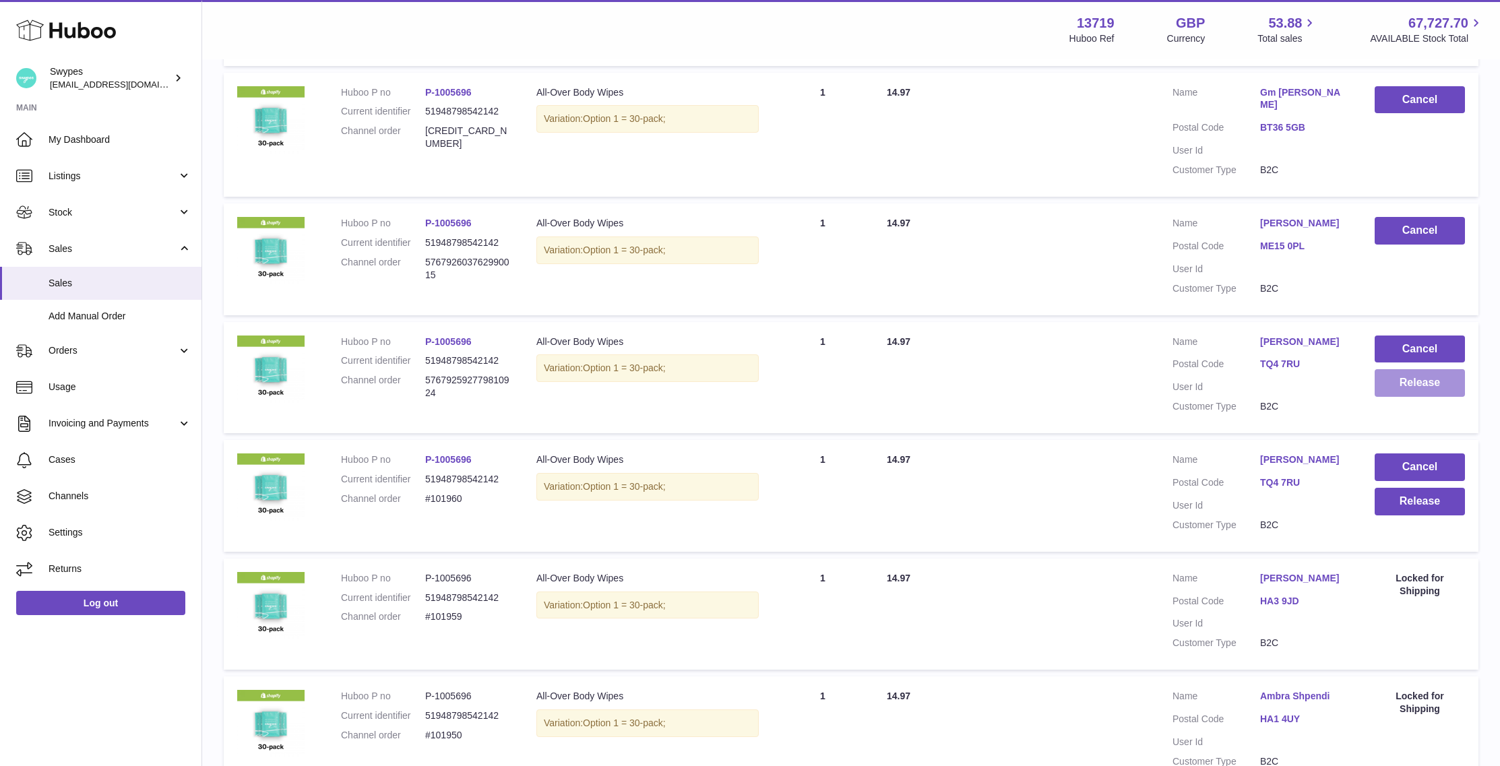
scroll to position [784, 0]
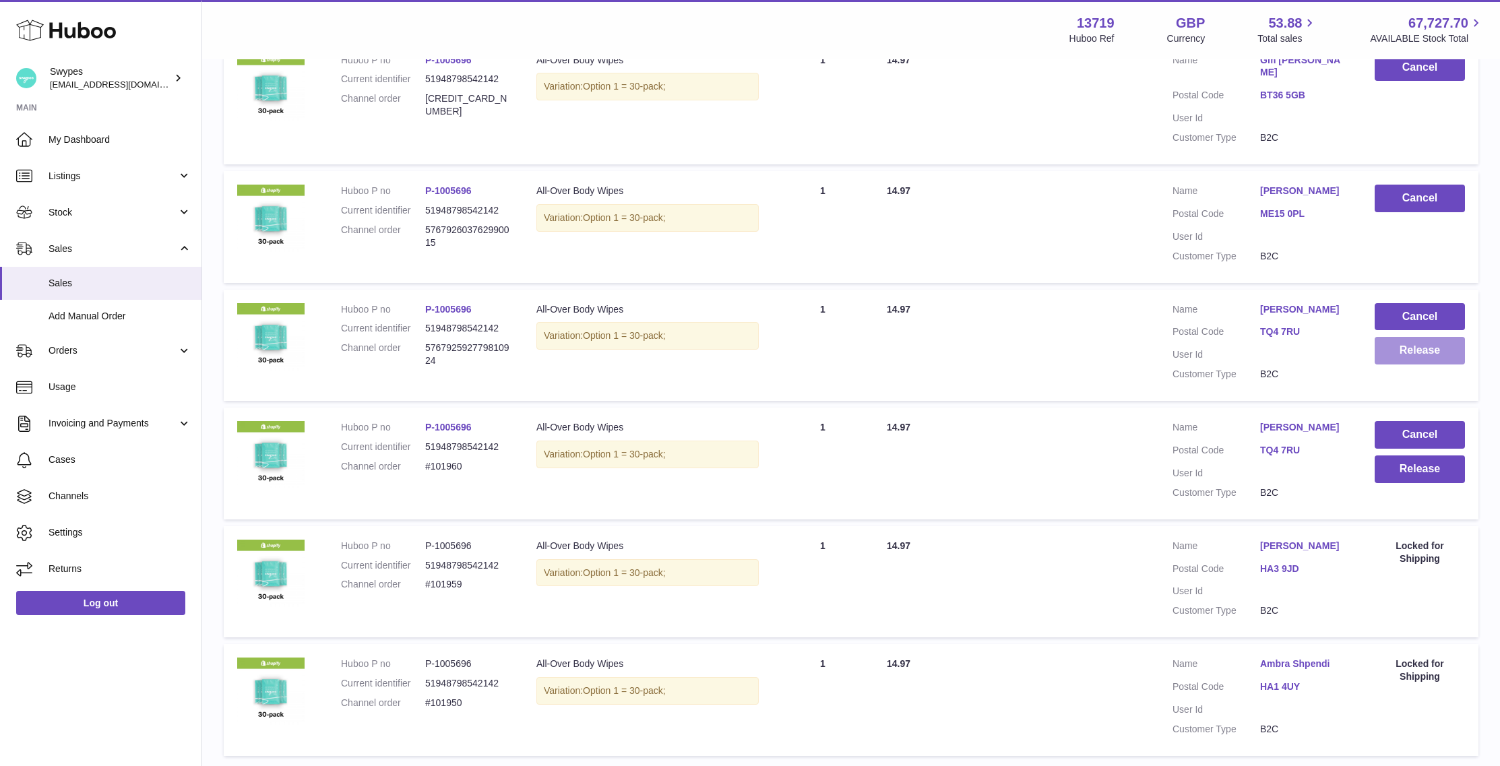
click at [1393, 339] on button "Release" at bounding box center [1420, 351] width 90 height 28
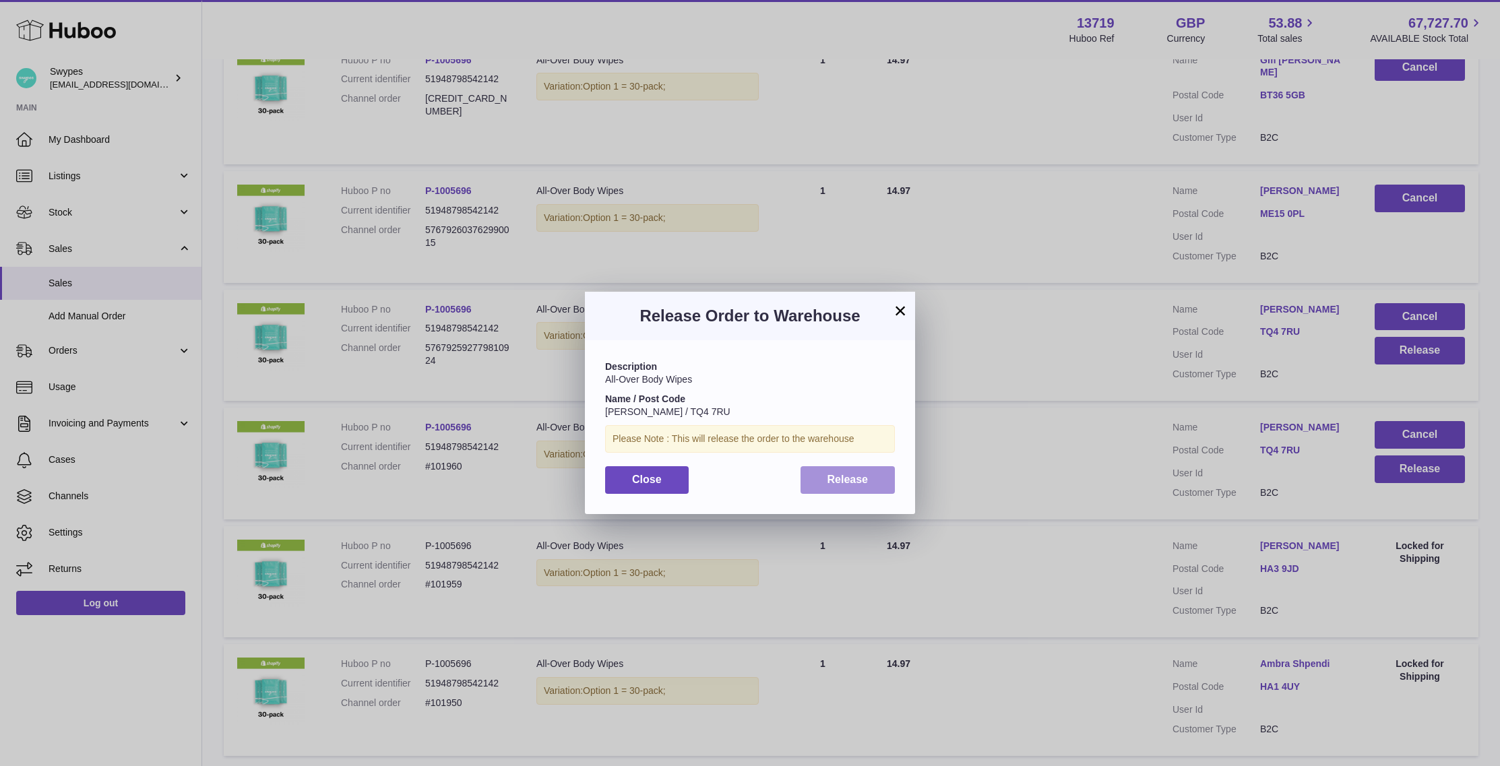
click at [863, 491] on button "Release" at bounding box center [848, 480] width 95 height 28
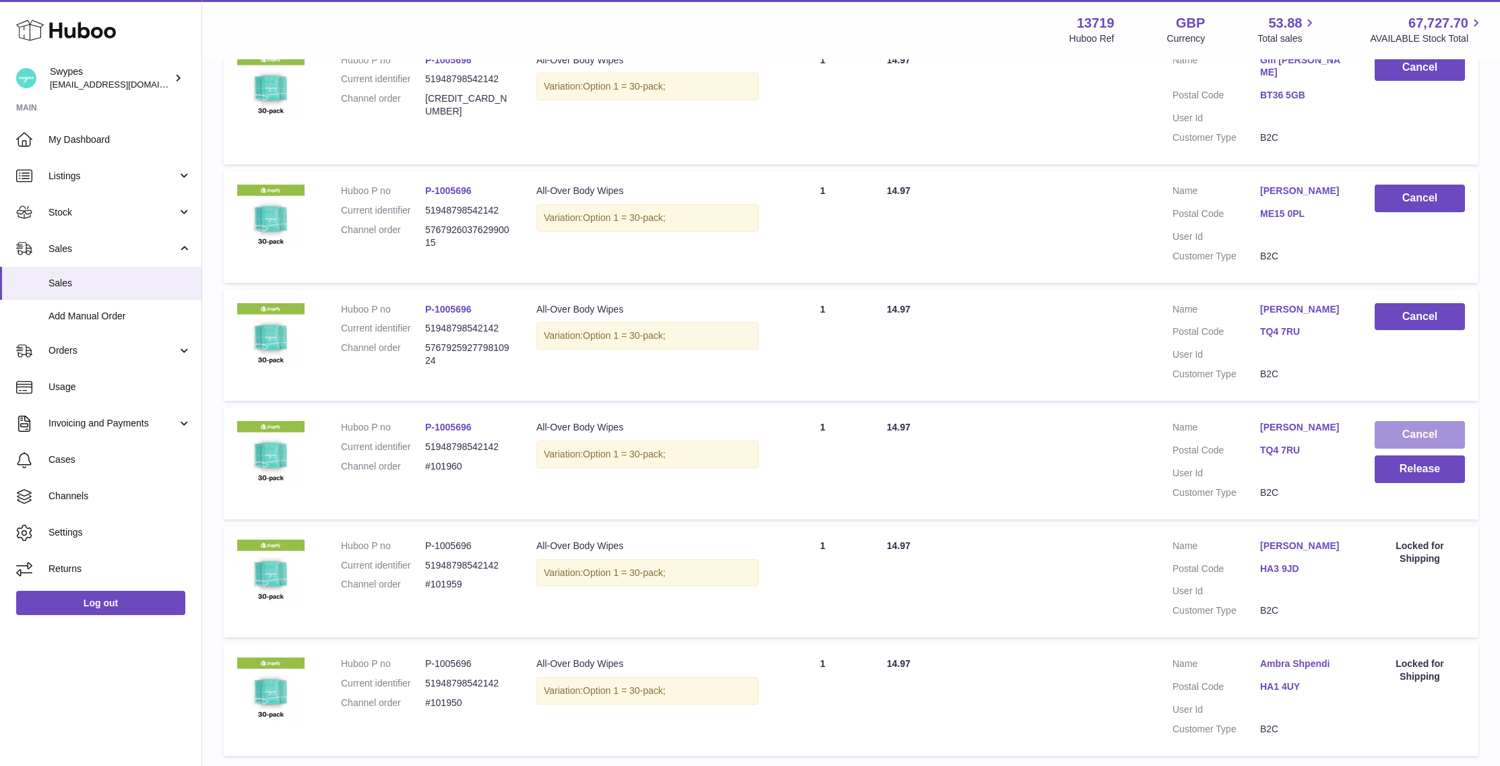
click at [1405, 421] on button "Cancel" at bounding box center [1420, 435] width 90 height 28
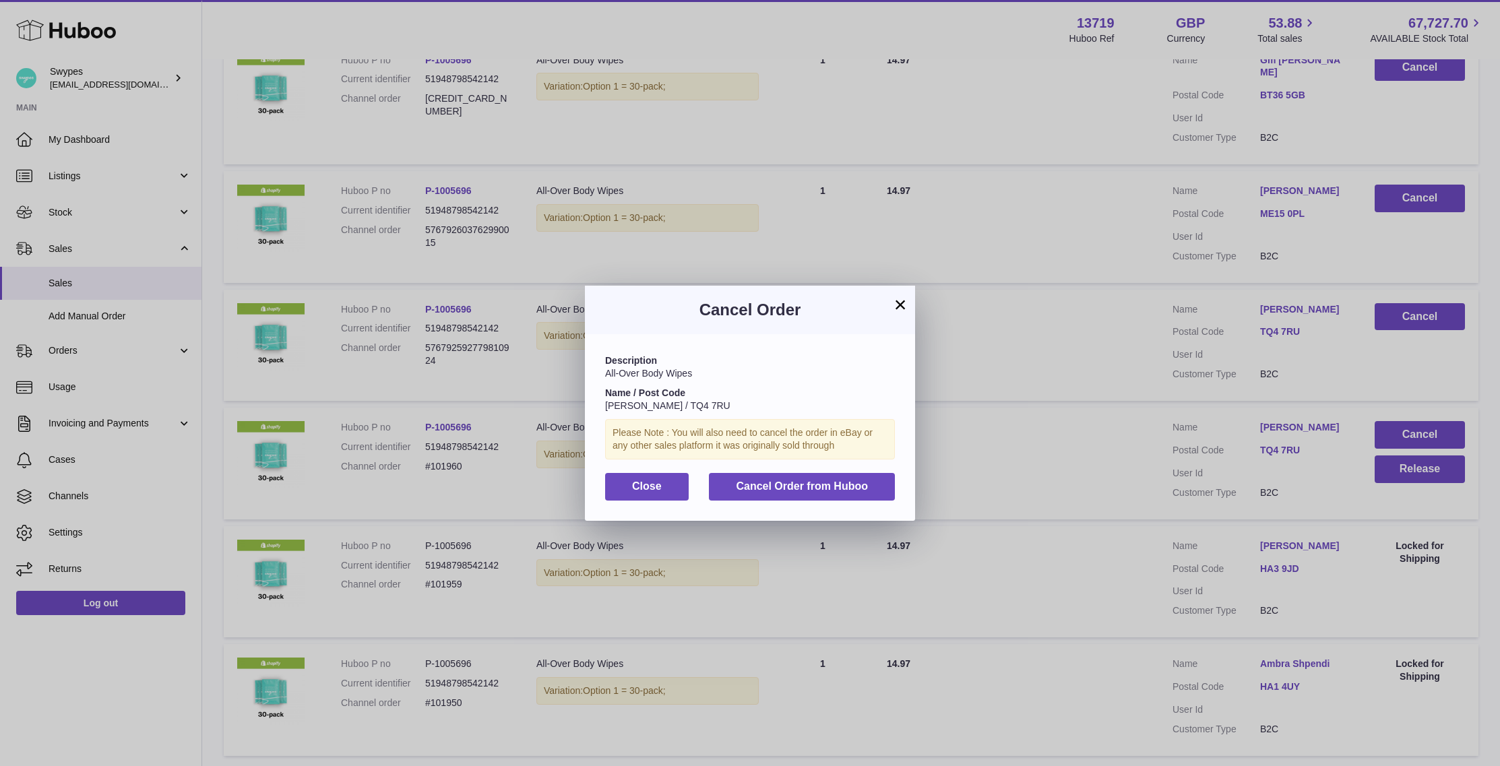
click at [767, 471] on div "Description All-Over Body Wipes Name / Post Code Gary Phillips / TQ4 7RU Please…" at bounding box center [750, 427] width 330 height 186
click at [767, 481] on span "Cancel Order from Huboo" at bounding box center [802, 486] width 132 height 11
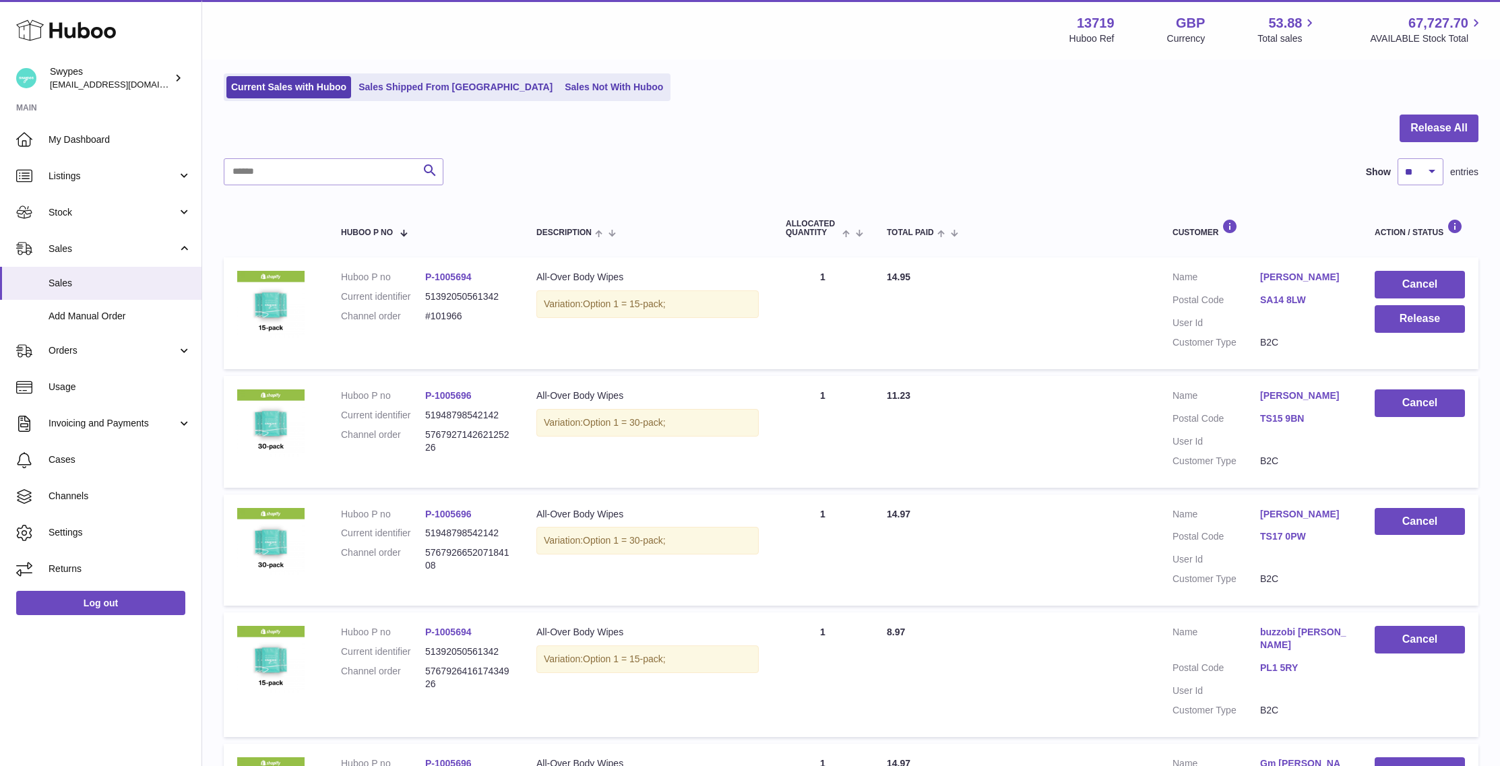
scroll to position [78, 0]
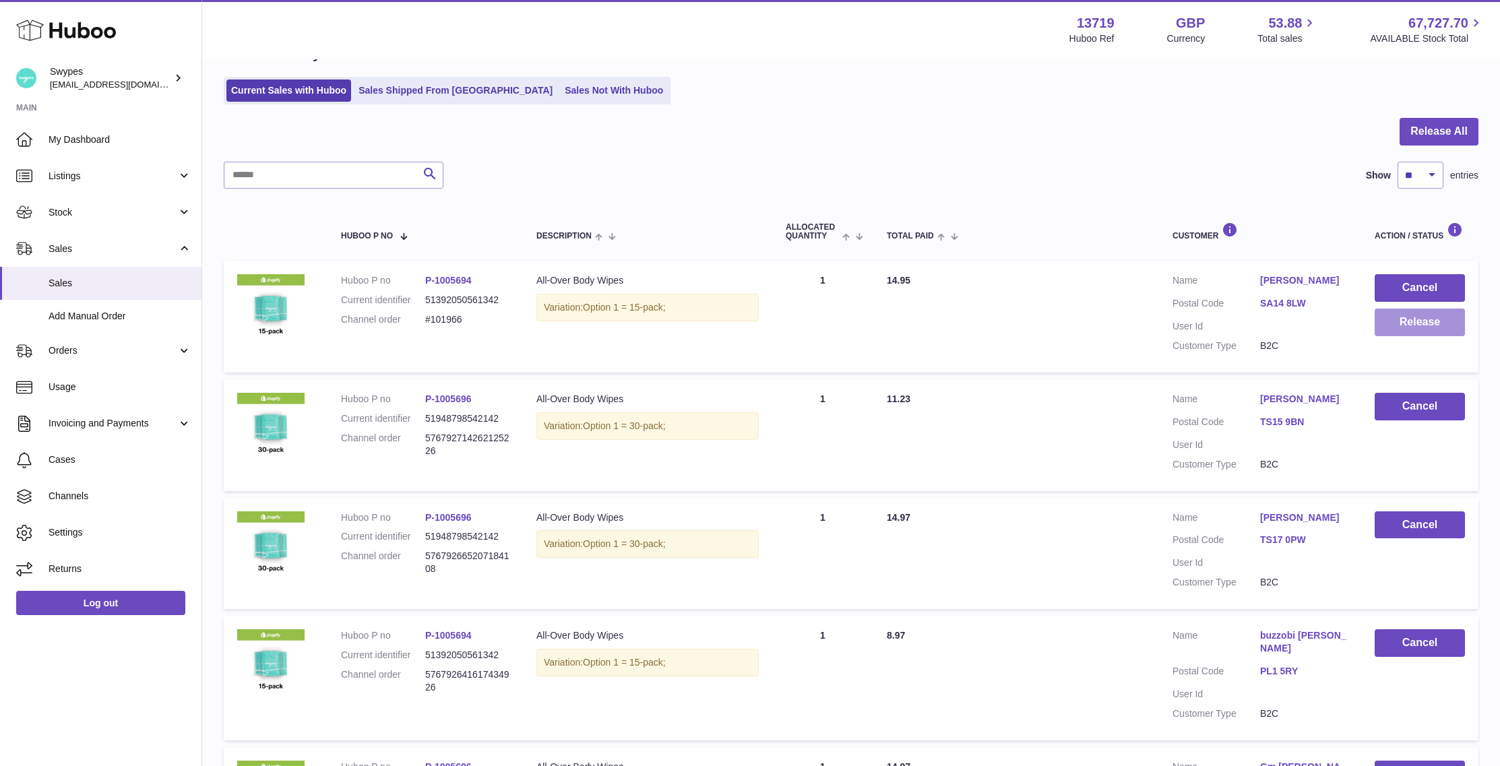
click at [1390, 323] on button "Release" at bounding box center [1420, 323] width 90 height 28
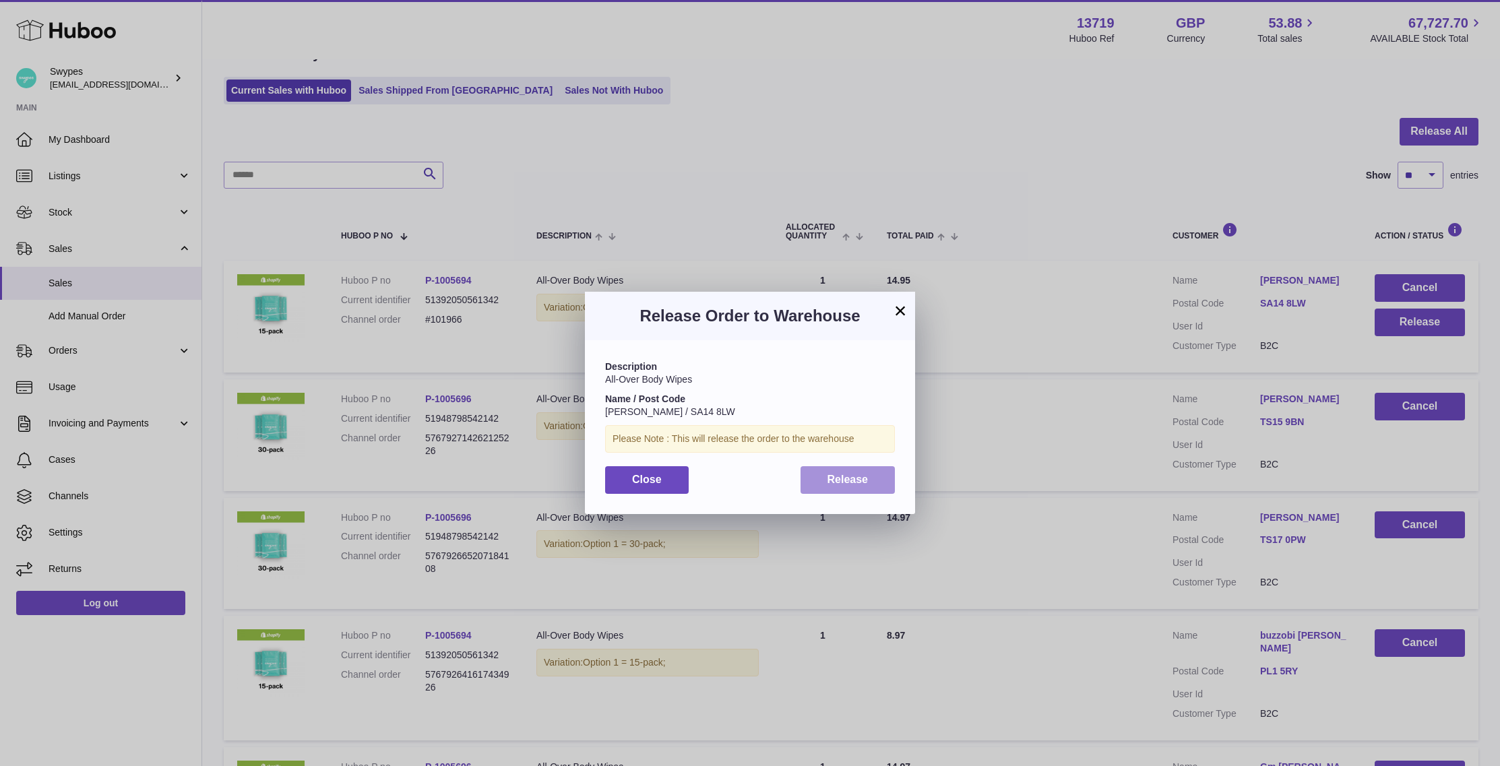
click at [832, 484] on span "Release" at bounding box center [848, 479] width 41 height 11
